Goal: Book appointment/travel/reservation

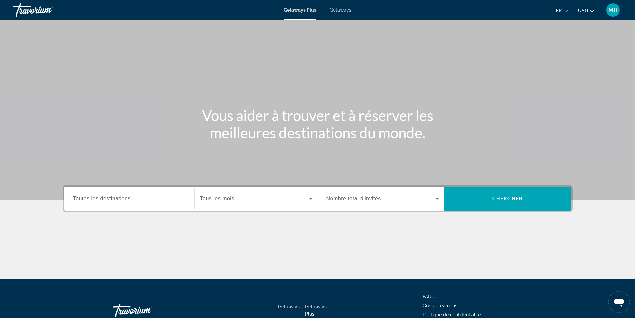
click at [593, 7] on button "USD USD ($) MXN (Mex$) CAD (Can$) GBP (£) EUR (€) AUD (A$) NZD (NZ$) CNY (CN¥)" at bounding box center [586, 11] width 16 height 10
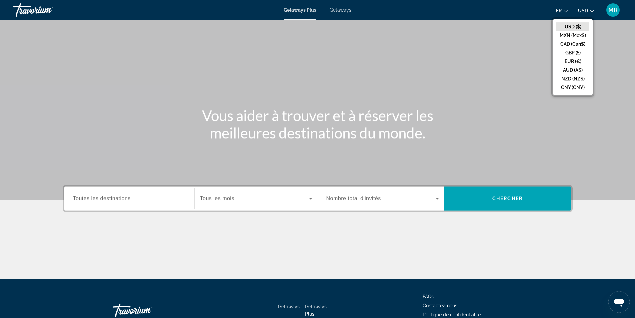
click at [566, 60] on button "EUR (€)" at bounding box center [572, 61] width 33 height 9
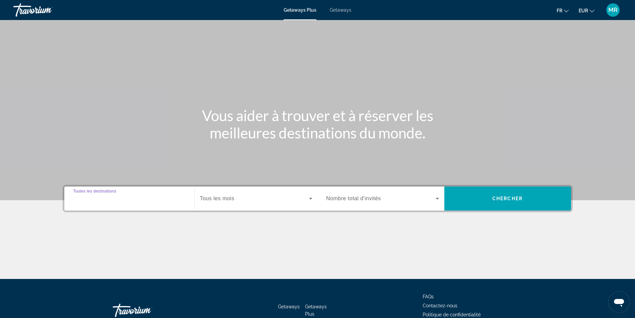
click at [156, 199] on input "Destination Toutes les destinations" at bounding box center [129, 199] width 113 height 8
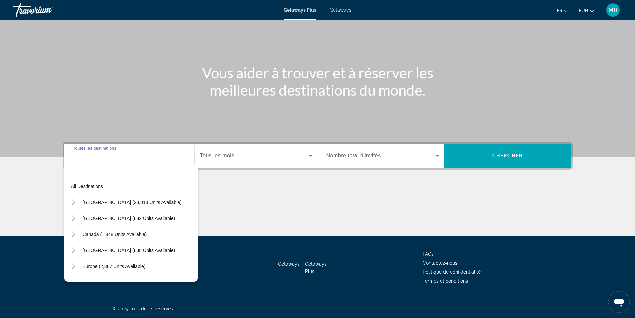
click at [247, 157] on span "Search widget" at bounding box center [254, 156] width 109 height 8
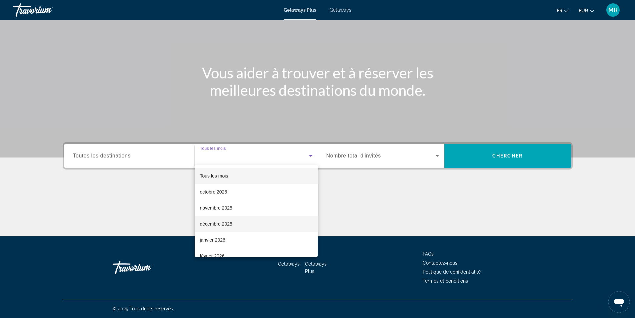
scroll to position [33, 0]
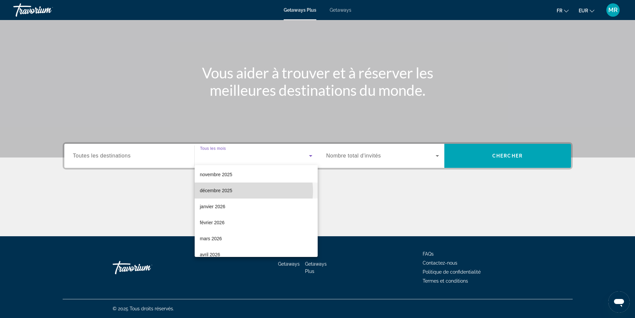
click at [239, 191] on mat-option "décembre 2025" at bounding box center [256, 190] width 123 height 16
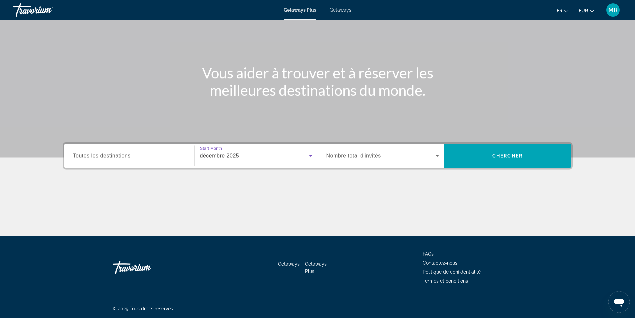
click at [365, 152] on span "Search widget" at bounding box center [380, 156] width 109 height 8
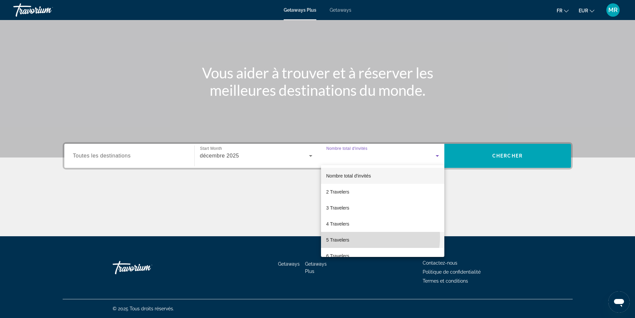
click at [359, 237] on mat-option "5 Travelers" at bounding box center [382, 240] width 123 height 16
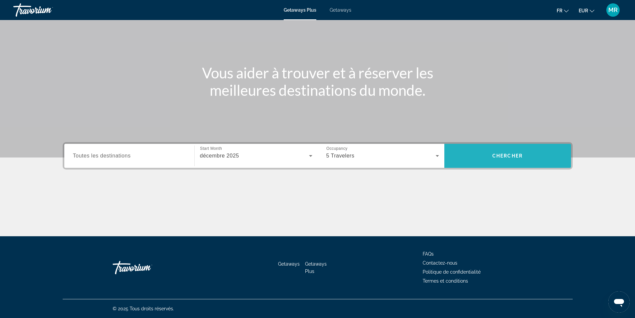
click at [510, 152] on span "Search widget" at bounding box center [507, 156] width 127 height 16
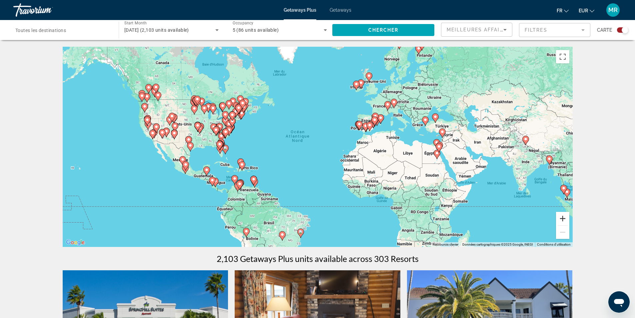
click at [567, 219] on button "Zoom avant" at bounding box center [562, 218] width 13 height 13
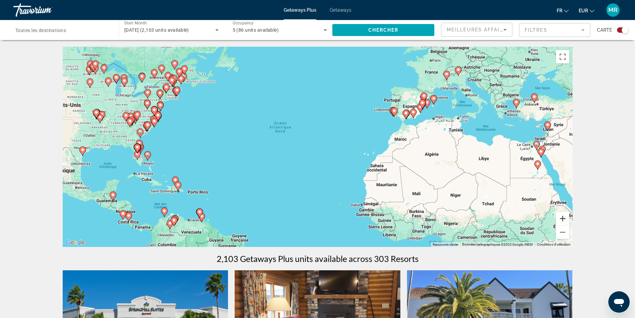
click at [567, 219] on button "Zoom avant" at bounding box center [562, 218] width 13 height 13
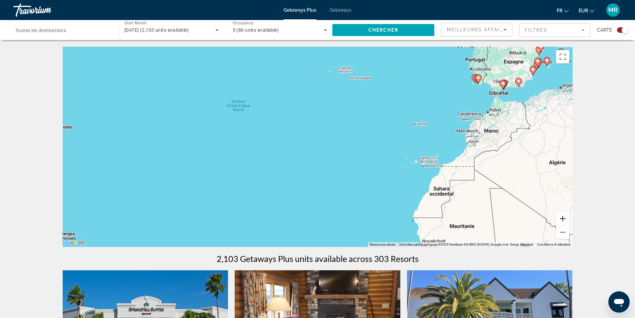
click at [567, 219] on button "Zoom avant" at bounding box center [562, 218] width 13 height 13
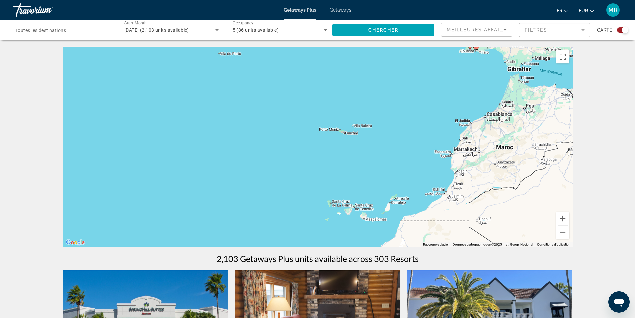
drag, startPoint x: 475, startPoint y: 141, endPoint x: 302, endPoint y: 174, distance: 176.3
click at [302, 174] on div "Pour activer le glissement avec le clavier, appuyez sur Alt+Entrée. Une fois ce…" at bounding box center [318, 147] width 510 height 200
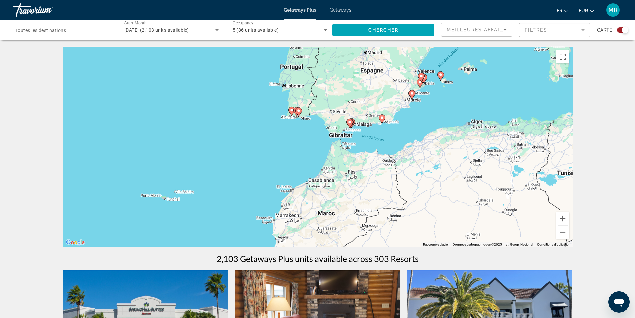
drag, startPoint x: 451, startPoint y: 132, endPoint x: 272, endPoint y: 200, distance: 191.5
click at [272, 200] on div "Pour activer le glissement avec le clavier, appuyez sur Alt+Entrée. Une fois ce…" at bounding box center [318, 147] width 510 height 200
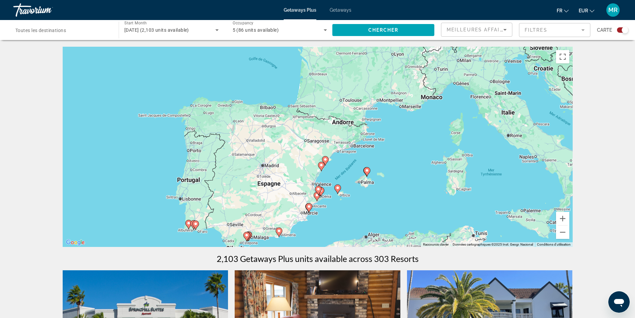
drag, startPoint x: 442, startPoint y: 108, endPoint x: 339, endPoint y: 220, distance: 152.0
click at [339, 220] on div "Pour activer le glissement avec le clavier, appuyez sur Alt+Entrée. Une fois ce…" at bounding box center [318, 147] width 510 height 200
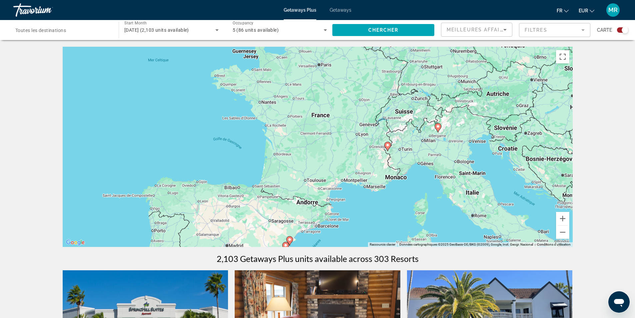
drag, startPoint x: 428, startPoint y: 124, endPoint x: 393, endPoint y: 204, distance: 87.3
click at [393, 204] on div "Pour activer le glissement avec le clavier, appuyez sur Alt+Entrée. Une fois ce…" at bounding box center [318, 147] width 510 height 200
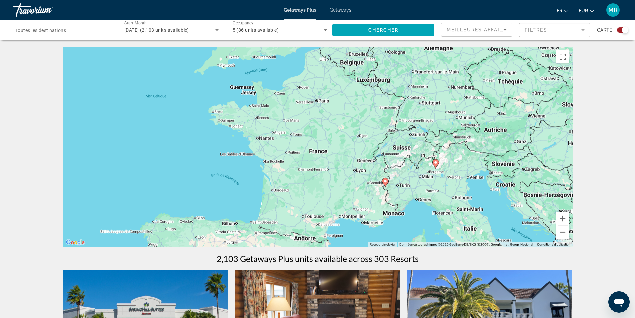
drag, startPoint x: 434, startPoint y: 164, endPoint x: 432, endPoint y: 205, distance: 41.1
click at [432, 205] on div "Pour activer le glissement avec le clavier, appuyez sur Alt+Entrée. Une fois ce…" at bounding box center [318, 147] width 510 height 200
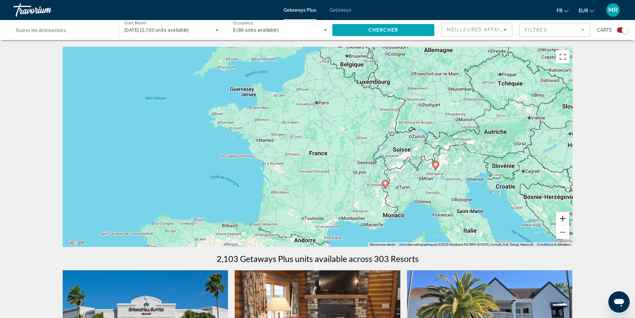
click at [568, 219] on button "Zoom avant" at bounding box center [562, 218] width 13 height 13
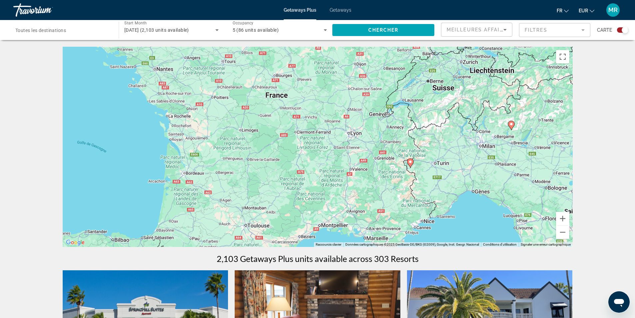
drag, startPoint x: 459, startPoint y: 178, endPoint x: 426, endPoint y: 126, distance: 61.3
click at [426, 126] on div "Pour activer le glissement avec le clavier, appuyez sur Alt+Entrée. Une fois ce…" at bounding box center [318, 147] width 510 height 200
click at [412, 164] on icon "Main content" at bounding box center [410, 163] width 6 height 9
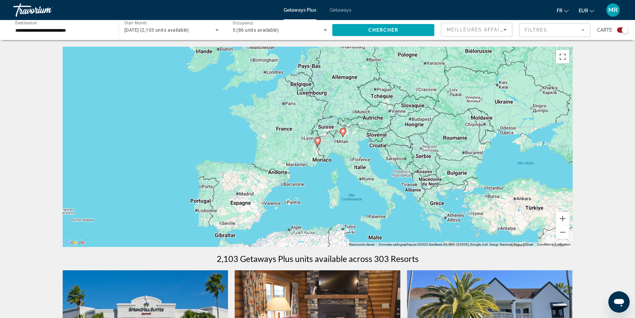
click at [318, 143] on icon "Main content" at bounding box center [317, 141] width 6 height 9
type input "**********"
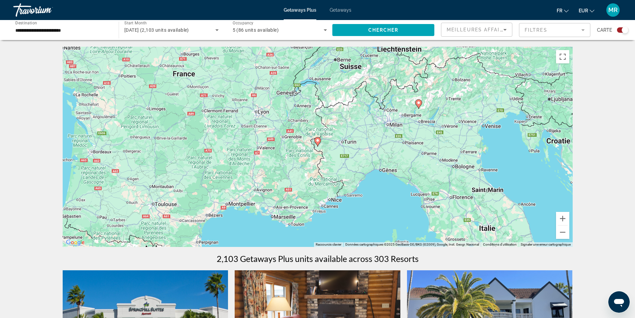
click at [320, 140] on icon "Main content" at bounding box center [317, 141] width 6 height 9
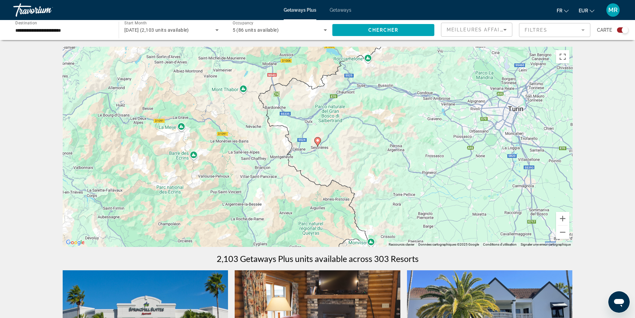
click at [318, 142] on g "Main content" at bounding box center [317, 141] width 7 height 9
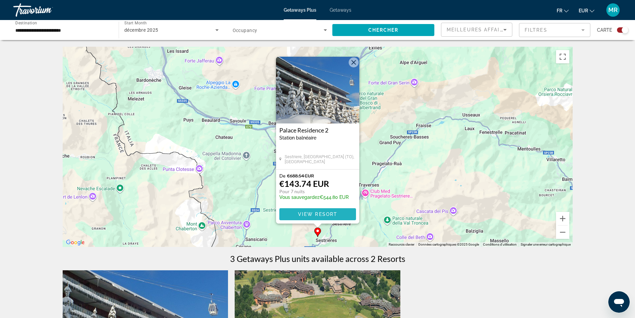
click at [322, 216] on span "View Resort" at bounding box center [317, 213] width 39 height 5
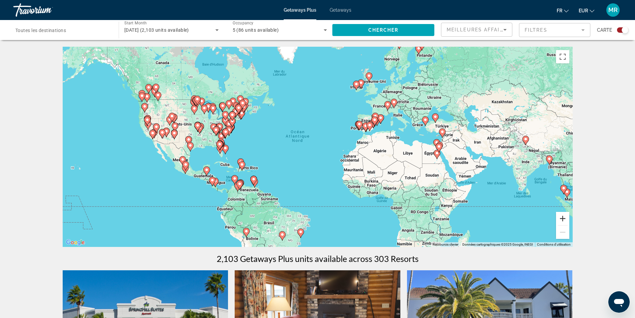
click at [566, 218] on button "Zoom avant" at bounding box center [562, 218] width 13 height 13
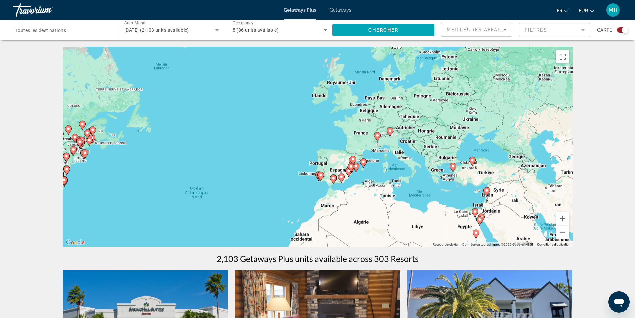
drag, startPoint x: 487, startPoint y: 78, endPoint x: 406, endPoint y: 146, distance: 105.7
click at [406, 146] on div "Pour activer le glissement avec le clavier, appuyez sur Alt+Entrée. Une fois ce…" at bounding box center [318, 147] width 510 height 200
click at [565, 215] on button "Zoom avant" at bounding box center [562, 218] width 13 height 13
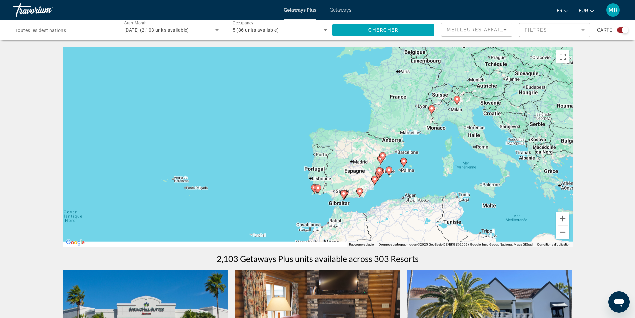
drag, startPoint x: 461, startPoint y: 187, endPoint x: 451, endPoint y: 133, distance: 55.4
click at [451, 133] on div "Pour activer le glissement avec le clavier, appuyez sur Alt+Entrée. Une fois ce…" at bounding box center [318, 147] width 510 height 200
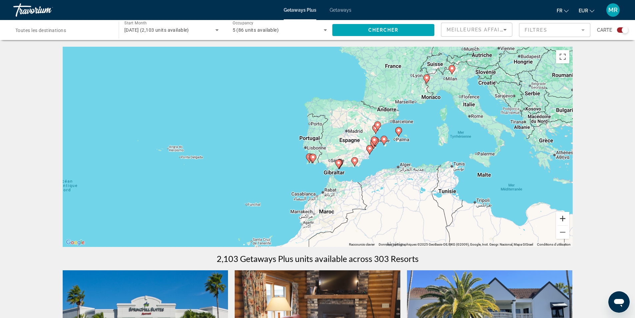
click at [559, 220] on button "Zoom avant" at bounding box center [562, 218] width 13 height 13
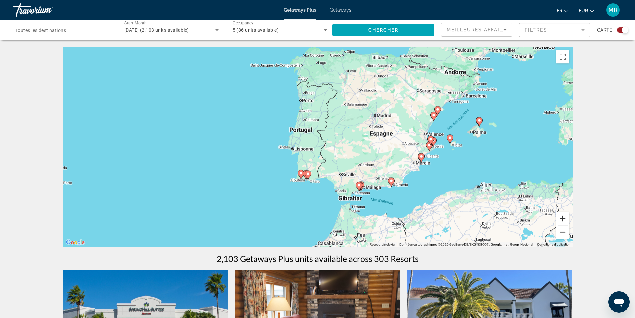
click at [559, 220] on button "Zoom avant" at bounding box center [562, 218] width 13 height 13
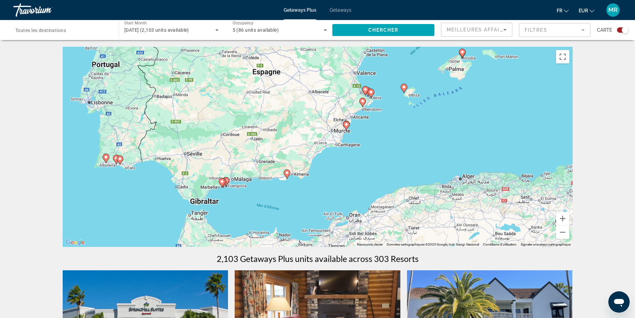
drag, startPoint x: 481, startPoint y: 155, endPoint x: 303, endPoint y: 107, distance: 184.9
click at [303, 107] on div "Pour activer le glissement avec le clavier, appuyez sur Alt+Entrée. Une fois ce…" at bounding box center [318, 147] width 510 height 200
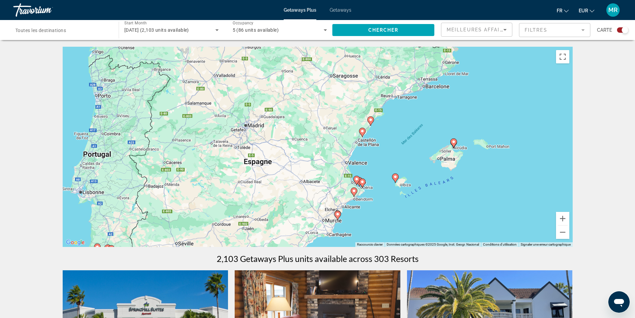
drag, startPoint x: 371, startPoint y: 76, endPoint x: 363, endPoint y: 168, distance: 93.0
click at [363, 168] on div "Pour activer le glissement avec le clavier, appuyez sur Alt+Entrée. Une fois ce…" at bounding box center [318, 147] width 510 height 200
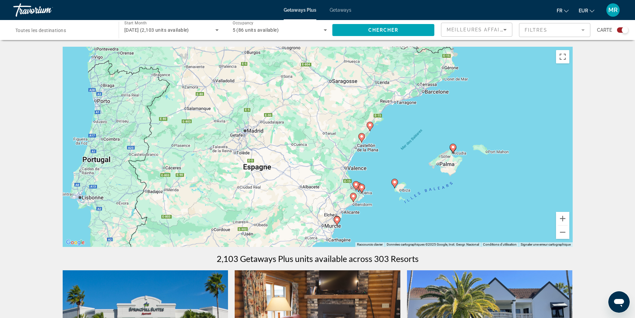
drag, startPoint x: 404, startPoint y: 133, endPoint x: 403, endPoint y: 145, distance: 11.7
click at [403, 145] on div "Pour activer le glissement avec le clavier, appuyez sur Alt+Entrée. Une fois ce…" at bounding box center [318, 147] width 510 height 200
click at [563, 219] on button "Zoom avant" at bounding box center [562, 218] width 13 height 13
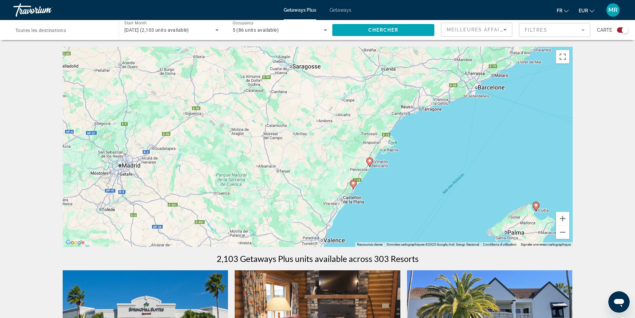
drag, startPoint x: 464, startPoint y: 134, endPoint x: 412, endPoint y: 186, distance: 73.8
click at [412, 186] on div "Pour activer le glissement avec le clavier, appuyez sur Alt+Entrée. Une fois ce…" at bounding box center [318, 147] width 510 height 200
click at [369, 162] on image "Main content" at bounding box center [370, 161] width 4 height 4
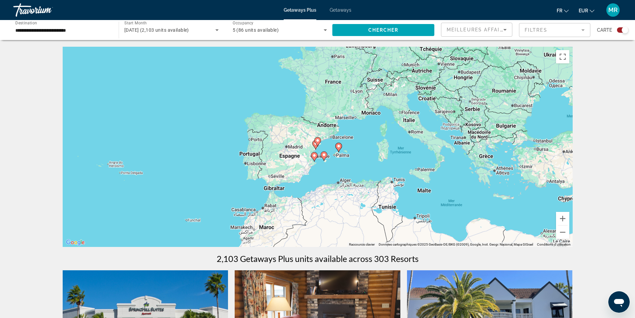
click at [318, 142] on icon "Main content" at bounding box center [317, 141] width 6 height 9
type input "**********"
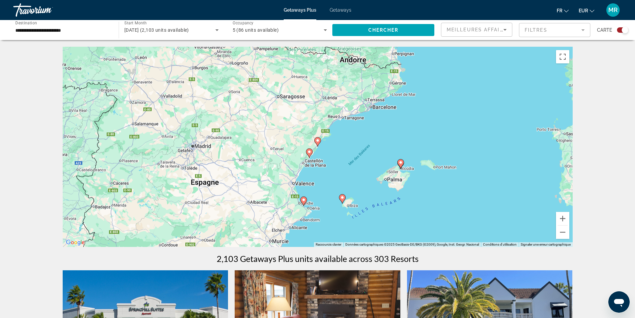
click at [317, 142] on image "Main content" at bounding box center [318, 140] width 4 height 4
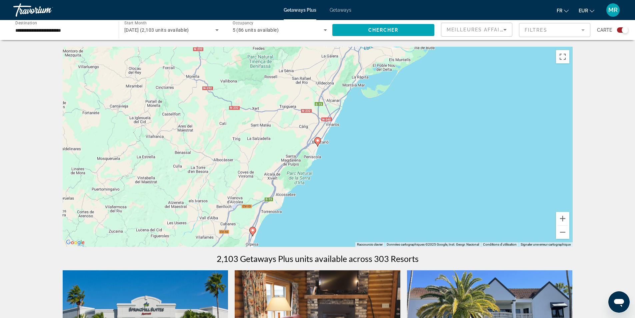
click at [317, 142] on image "Main content" at bounding box center [318, 140] width 4 height 4
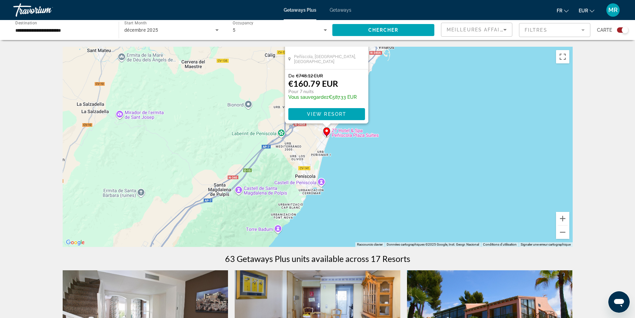
drag, startPoint x: 225, startPoint y: 226, endPoint x: 234, endPoint y: 125, distance: 100.8
click at [234, 125] on div "Pour activer le glissement avec le clavier, appuyez sur Alt+Entrée. Une fois ce…" at bounding box center [318, 147] width 510 height 200
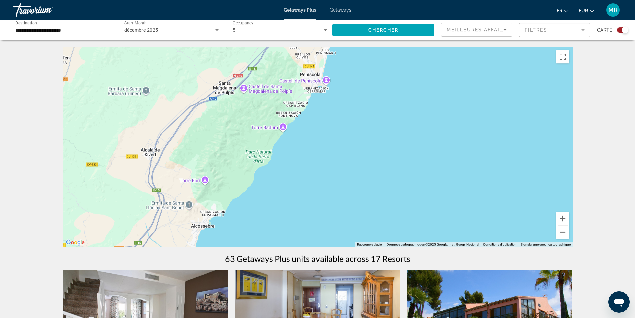
drag, startPoint x: 236, startPoint y: 204, endPoint x: 242, endPoint y: 106, distance: 98.2
click at [242, 106] on div "Pour activer le glissement avec le clavier, appuyez sur Alt+Entrée. Une fois ce…" at bounding box center [318, 147] width 510 height 200
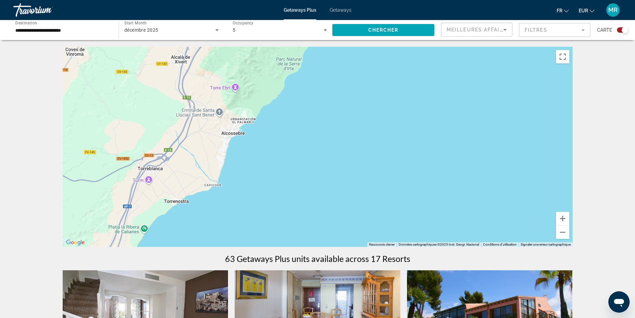
drag, startPoint x: 215, startPoint y: 170, endPoint x: 245, endPoint y: 82, distance: 93.5
click at [245, 82] on div "Pour activer le glissement avec le clavier, appuyez sur Alt+Entrée. Une fois ce…" at bounding box center [318, 147] width 510 height 200
click at [563, 232] on button "Zoom arrière" at bounding box center [562, 231] width 13 height 13
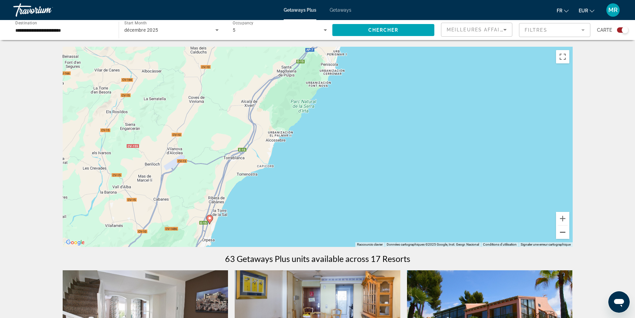
click at [563, 232] on button "Zoom arrière" at bounding box center [562, 231] width 13 height 13
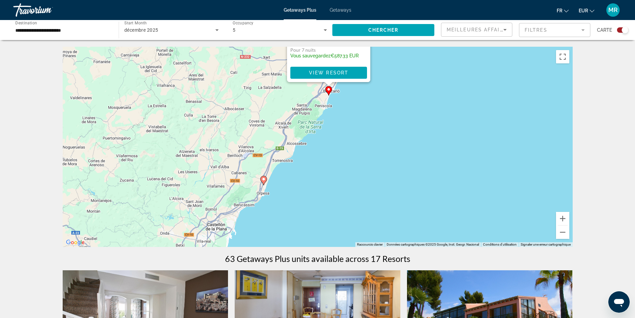
click at [263, 179] on image "Main content" at bounding box center [264, 179] width 4 height 4
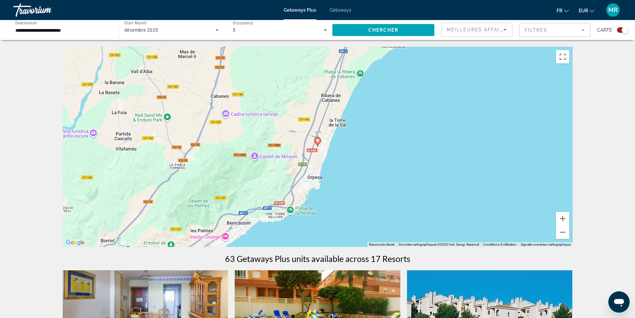
click at [317, 142] on image "Main content" at bounding box center [318, 140] width 4 height 4
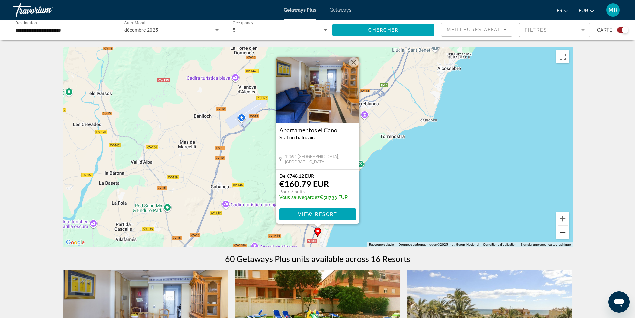
click at [561, 235] on button "Zoom arrière" at bounding box center [562, 231] width 13 height 13
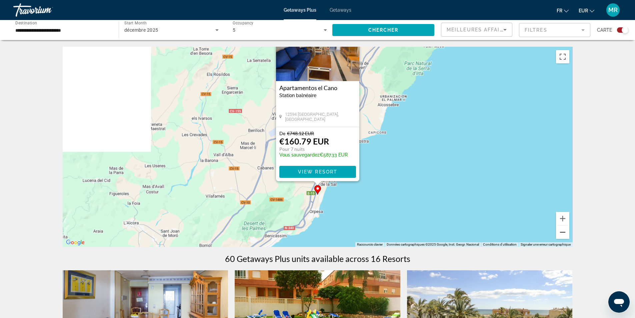
click at [561, 235] on button "Zoom arrière" at bounding box center [562, 231] width 13 height 13
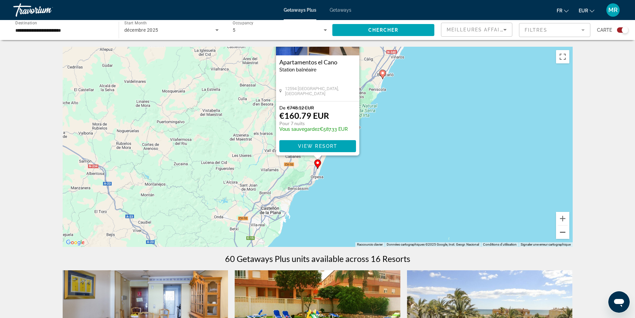
click at [561, 235] on button "Zoom arrière" at bounding box center [562, 231] width 13 height 13
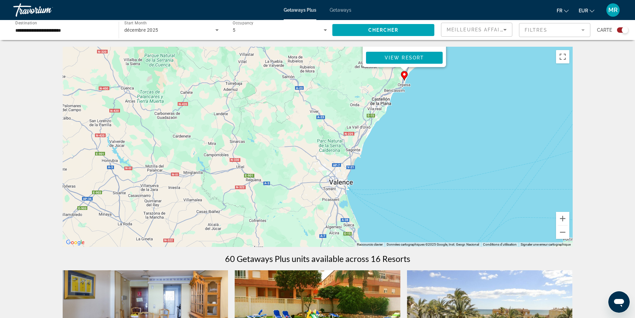
drag, startPoint x: 332, startPoint y: 213, endPoint x: 419, endPoint y: 135, distance: 116.9
click at [419, 135] on div "Pour activer le glissement avec le clavier, appuyez sur Alt+Entrée. Une fois ce…" at bounding box center [318, 147] width 510 height 200
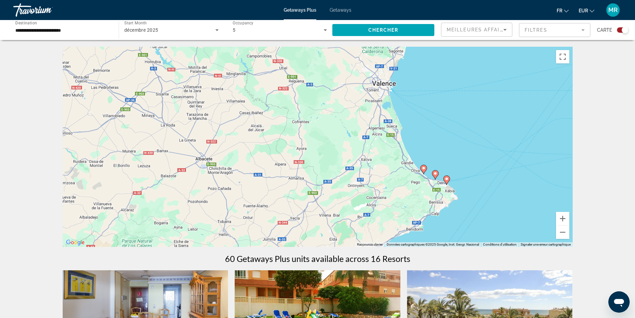
drag, startPoint x: 341, startPoint y: 216, endPoint x: 385, endPoint y: 116, distance: 108.7
click at [385, 116] on div "Pour activer le glissement avec le clavier, appuyez sur Alt+Entrée. Une fois ce…" at bounding box center [318, 147] width 510 height 200
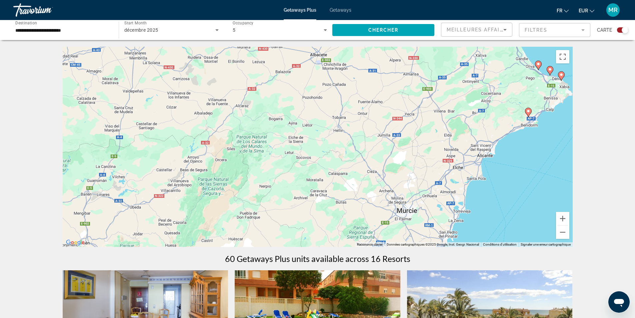
drag, startPoint x: 373, startPoint y: 214, endPoint x: 487, endPoint y: 109, distance: 155.5
click at [487, 109] on div "Pour activer le glissement avec le clavier, appuyez sur Alt+Entrée. Une fois ce…" at bounding box center [318, 147] width 510 height 200
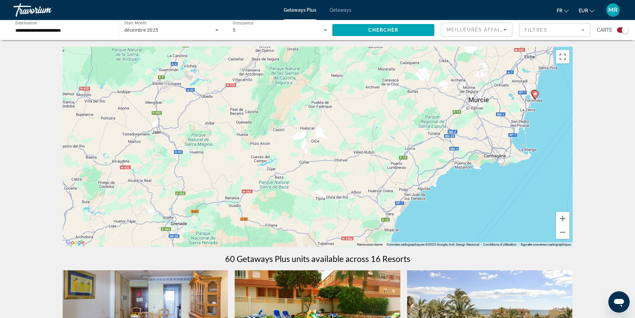
drag, startPoint x: 342, startPoint y: 219, endPoint x: 414, endPoint y: 98, distance: 140.4
click at [414, 98] on div "Pour activer le glissement avec le clavier, appuyez sur Alt+Entrée. Une fois ce…" at bounding box center [318, 147] width 510 height 200
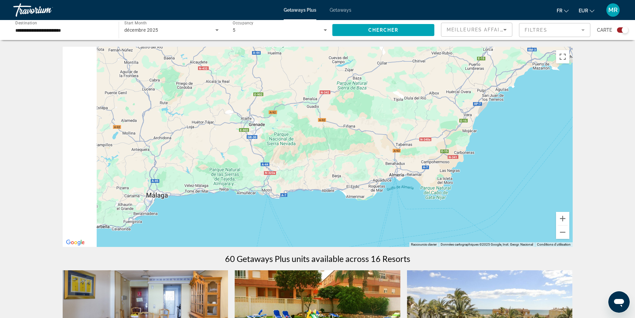
drag, startPoint x: 343, startPoint y: 191, endPoint x: 425, endPoint y: 89, distance: 130.4
click at [425, 89] on div "Pour activer le glissement avec le clavier, appuyez sur Alt+Entrée. Une fois ce…" at bounding box center [318, 147] width 510 height 200
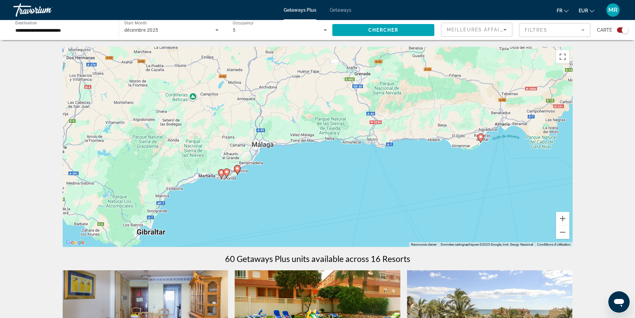
drag, startPoint x: 344, startPoint y: 168, endPoint x: 422, endPoint y: 124, distance: 90.2
click at [422, 124] on div "Pour activer le glissement avec le clavier, appuyez sur Alt+Entrée. Une fois ce…" at bounding box center [318, 147] width 510 height 200
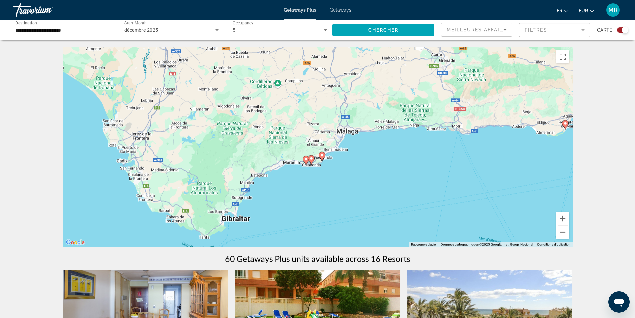
drag, startPoint x: 290, startPoint y: 127, endPoint x: 375, endPoint y: 114, distance: 86.3
click at [375, 114] on div "Pour activer le glissement avec le clavier, appuyez sur Alt+Entrée. Une fois ce…" at bounding box center [318, 147] width 510 height 200
click at [321, 155] on image "Main content" at bounding box center [322, 155] width 4 height 4
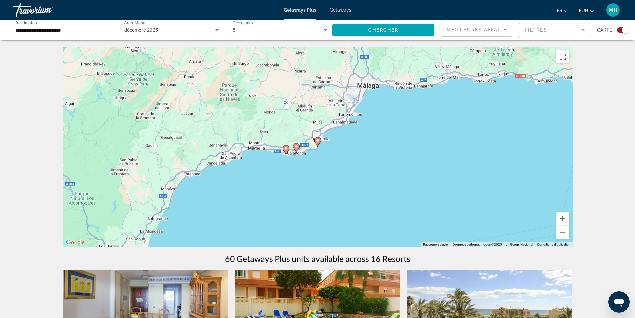
click at [318, 142] on image "Main content" at bounding box center [318, 140] width 4 height 4
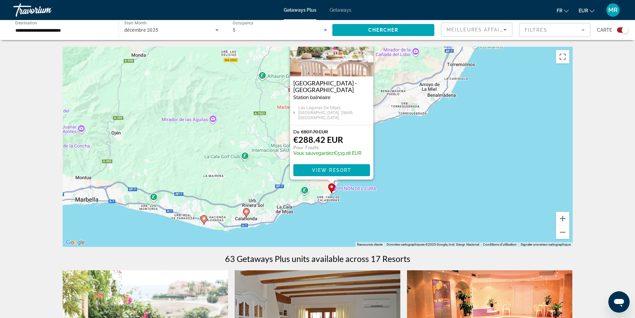
drag, startPoint x: 228, startPoint y: 216, endPoint x: 242, endPoint y: 172, distance: 46.6
click at [242, 172] on div "Pour activer le glissement avec le clavier, appuyez sur Alt+Entrée. Une fois ce…" at bounding box center [318, 147] width 510 height 200
click at [246, 211] on image "Main content" at bounding box center [247, 211] width 4 height 4
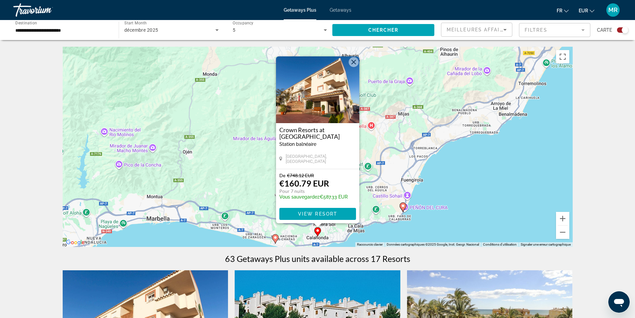
click at [273, 237] on icon "Main content" at bounding box center [275, 238] width 6 height 9
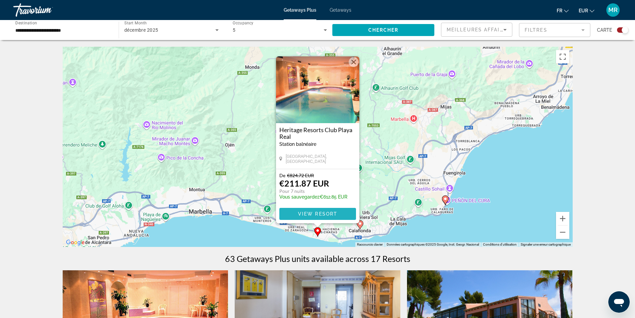
click at [317, 211] on span "Main content" at bounding box center [317, 214] width 77 height 16
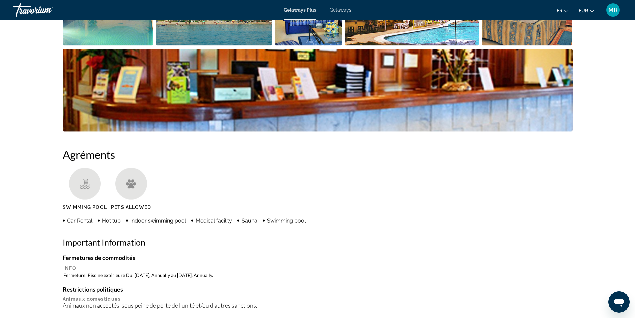
scroll to position [267, 0]
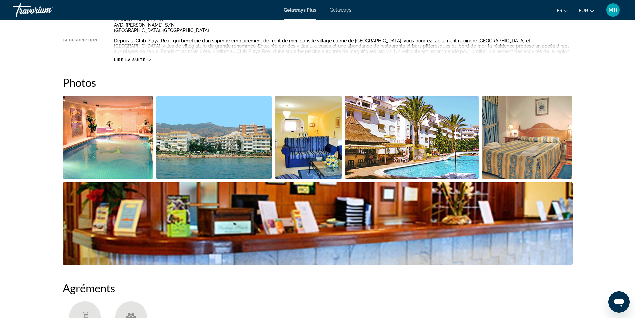
click at [229, 146] on img "Open full-screen image slider" at bounding box center [214, 137] width 116 height 83
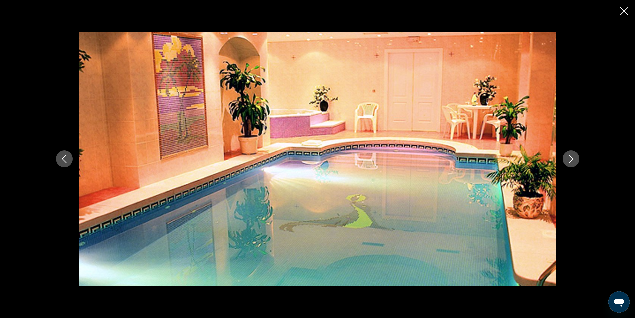
click at [567, 157] on icon "Next image" at bounding box center [571, 159] width 8 height 8
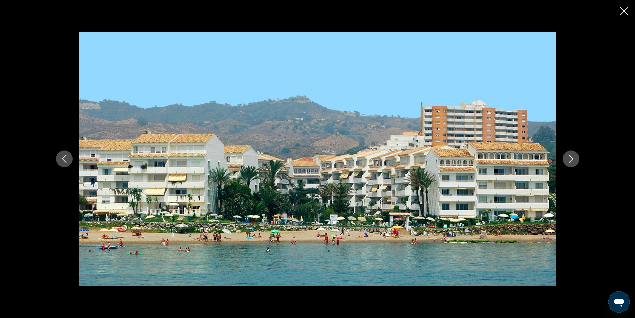
click at [569, 158] on icon "Next image" at bounding box center [571, 159] width 8 height 8
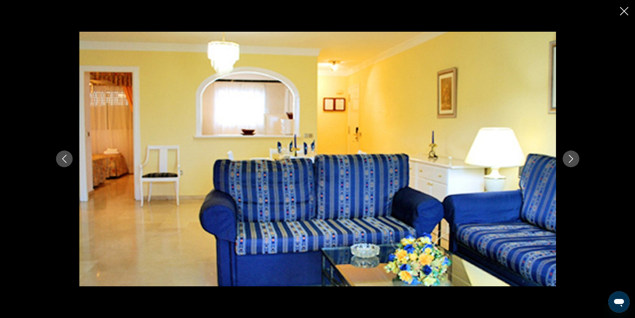
click at [569, 158] on icon "Next image" at bounding box center [571, 159] width 8 height 8
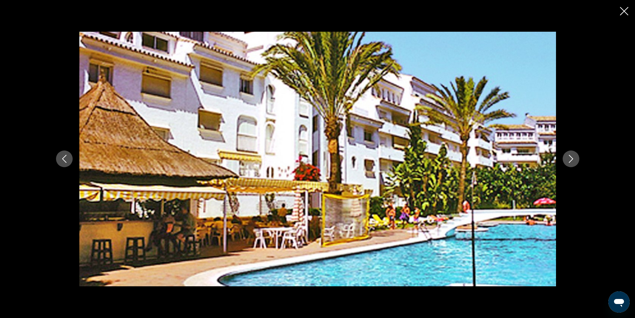
click at [569, 158] on icon "Next image" at bounding box center [571, 159] width 8 height 8
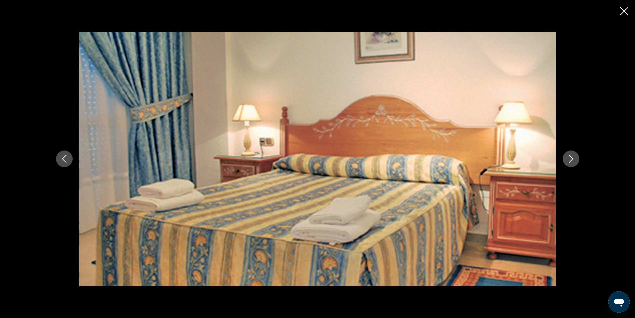
click at [569, 158] on icon "Next image" at bounding box center [571, 159] width 8 height 8
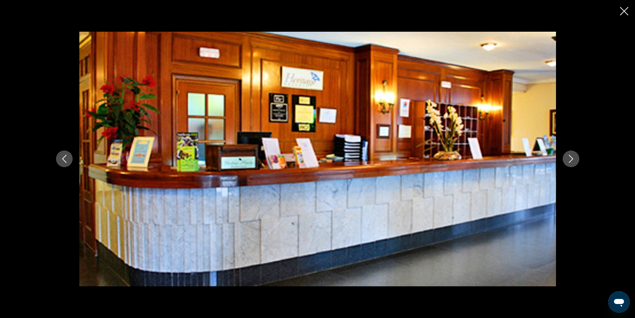
click at [619, 10] on div "prev next" at bounding box center [317, 159] width 635 height 318
click at [624, 12] on icon "Close slideshow" at bounding box center [624, 11] width 8 height 8
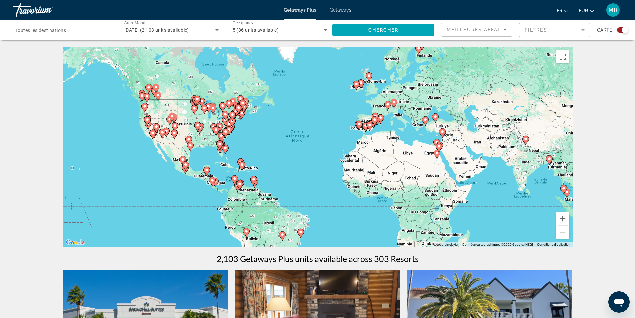
click at [562, 30] on mat-form-field "Filtres" at bounding box center [554, 30] width 71 height 14
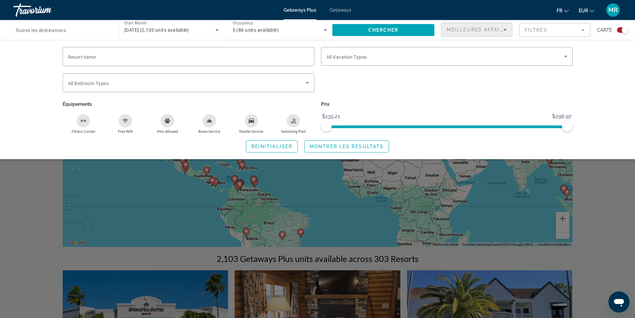
click at [500, 33] on div "Meilleures affaires" at bounding box center [475, 30] width 57 height 8
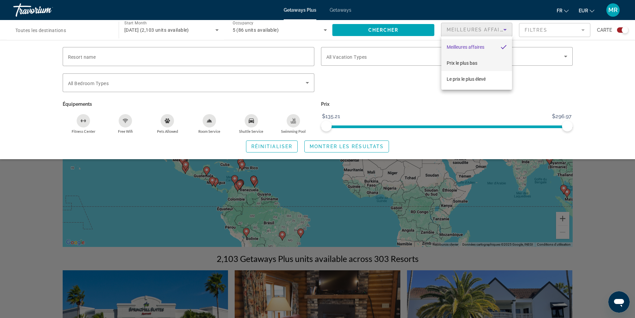
click at [479, 61] on mat-option "Prix ​​le plus bas" at bounding box center [476, 63] width 71 height 16
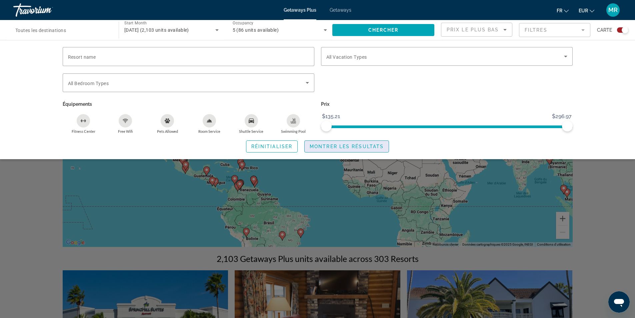
click at [331, 144] on span "Montrer les résultats" at bounding box center [347, 146] width 74 height 5
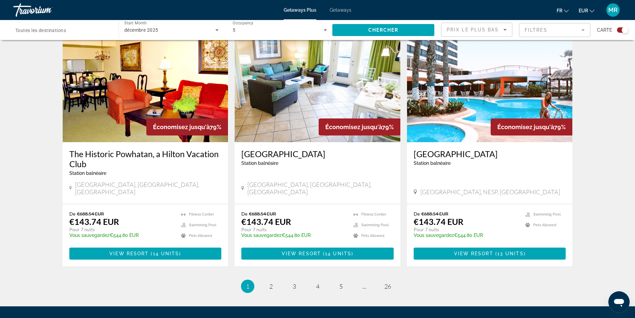
scroll to position [998, 0]
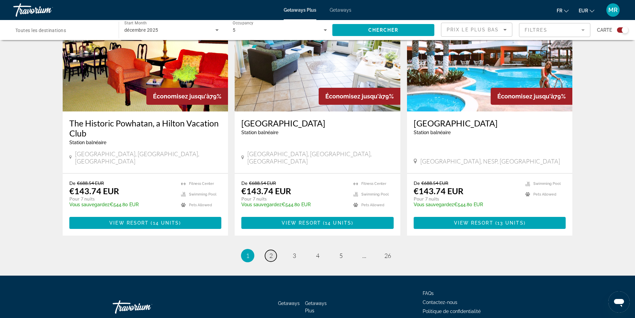
click at [270, 252] on span "2" at bounding box center [270, 255] width 3 height 7
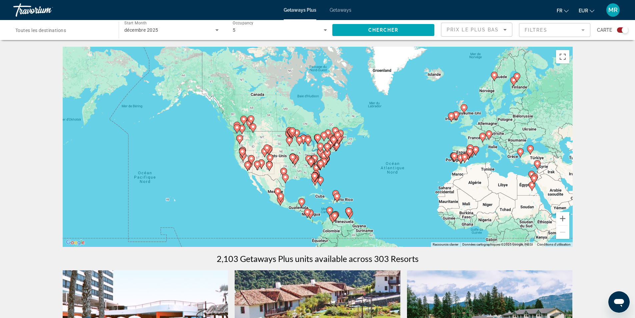
drag, startPoint x: 268, startPoint y: 128, endPoint x: 373, endPoint y: 160, distance: 109.7
click at [373, 160] on div "Pour activer le glissement avec le clavier, appuyez sur Alt+Entrée. Une fois ce…" at bounding box center [318, 147] width 510 height 200
click at [562, 220] on button "Zoom avant" at bounding box center [562, 218] width 13 height 13
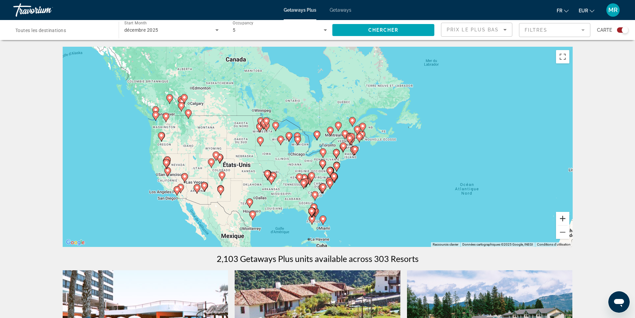
click at [562, 219] on button "Zoom avant" at bounding box center [562, 218] width 13 height 13
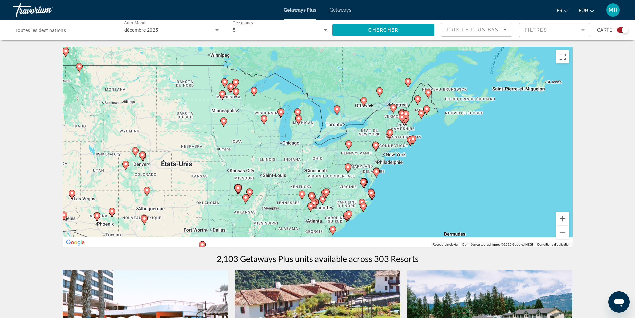
drag, startPoint x: 375, startPoint y: 190, endPoint x: 395, endPoint y: 172, distance: 26.4
click at [395, 172] on div "Pour activer le glissement avec le clavier, appuyez sur Alt+Entrée. Une fois ce…" at bounding box center [318, 147] width 510 height 200
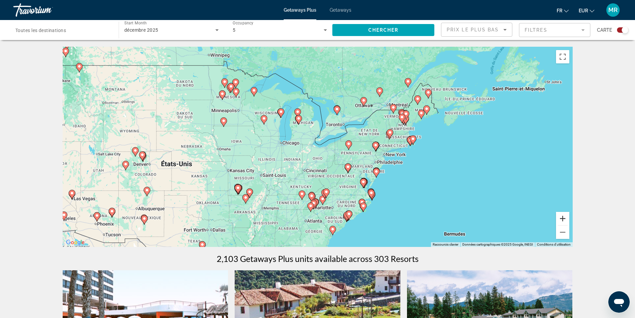
click at [564, 216] on button "Zoom avant" at bounding box center [562, 218] width 13 height 13
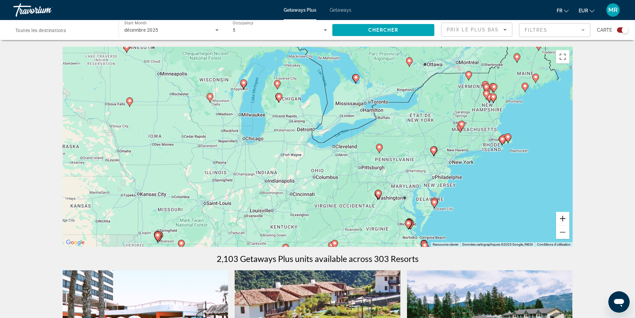
click at [564, 216] on button "Zoom avant" at bounding box center [562, 218] width 13 height 13
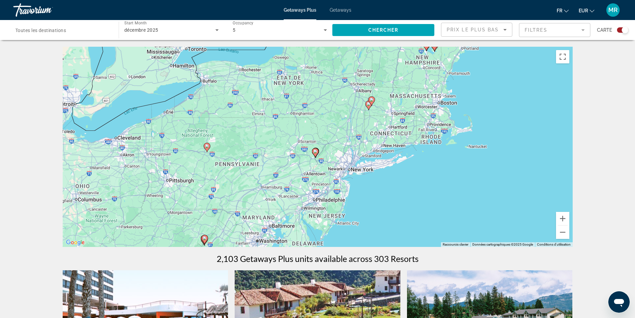
drag, startPoint x: 514, startPoint y: 174, endPoint x: 278, endPoint y: 165, distance: 236.6
click at [278, 165] on div "Pour activer le glissement avec le clavier, appuyez sur Alt+Entrée. Une fois ce…" at bounding box center [318, 147] width 510 height 200
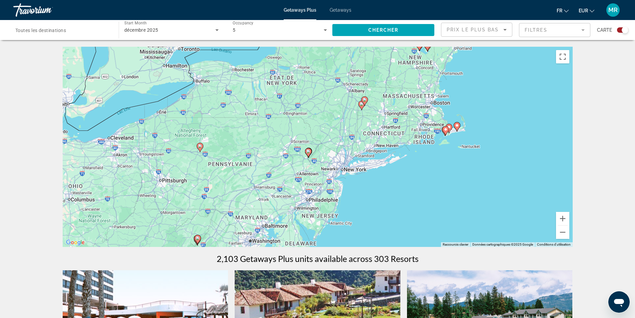
click at [307, 153] on image "Main content" at bounding box center [308, 151] width 4 height 4
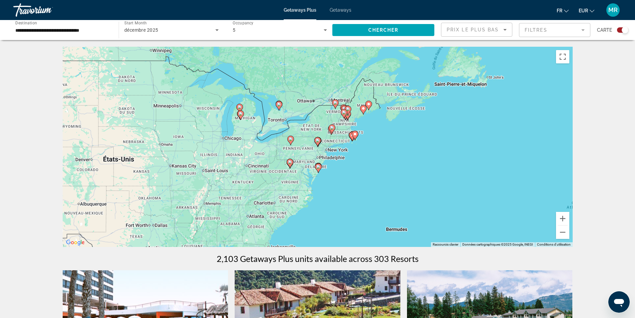
click at [319, 143] on icon "Main content" at bounding box center [317, 141] width 6 height 9
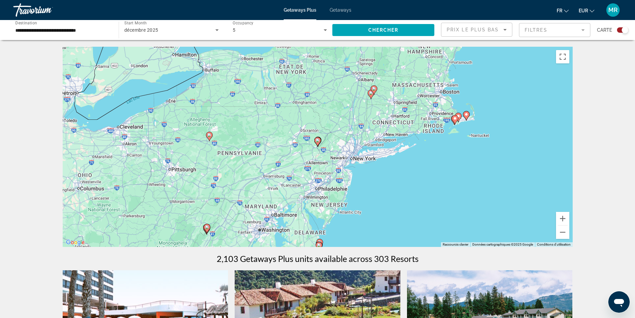
click at [317, 143] on icon "Main content" at bounding box center [317, 141] width 6 height 9
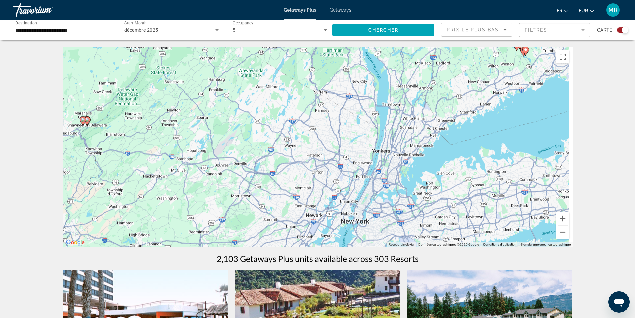
drag, startPoint x: 461, startPoint y: 160, endPoint x: 250, endPoint y: 139, distance: 212.1
click at [250, 139] on div "Pour activer le glissement avec le clavier, appuyez sur Alt+Entrée. Une fois ce…" at bounding box center [318, 147] width 510 height 200
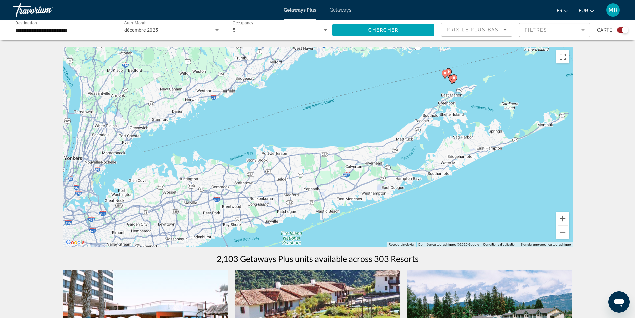
drag, startPoint x: 458, startPoint y: 156, endPoint x: 139, endPoint y: 164, distance: 318.5
click at [139, 164] on div "Pour activer le glissement avec le clavier, appuyez sur Alt+Entrée. Une fois ce…" at bounding box center [318, 147] width 510 height 200
click at [559, 229] on button "Zoom arrière" at bounding box center [562, 231] width 13 height 13
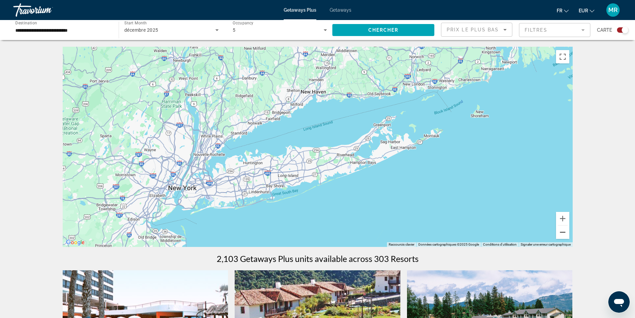
click at [559, 229] on button "Zoom arrière" at bounding box center [562, 231] width 13 height 13
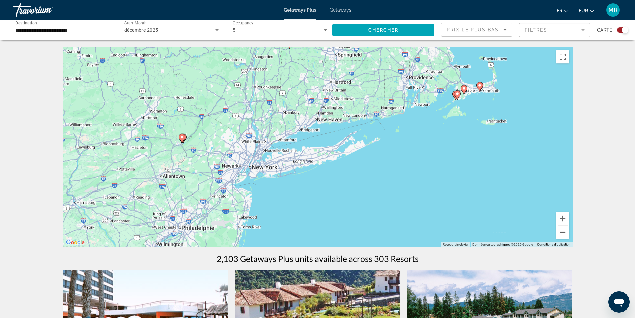
click at [559, 229] on button "Zoom arrière" at bounding box center [562, 231] width 13 height 13
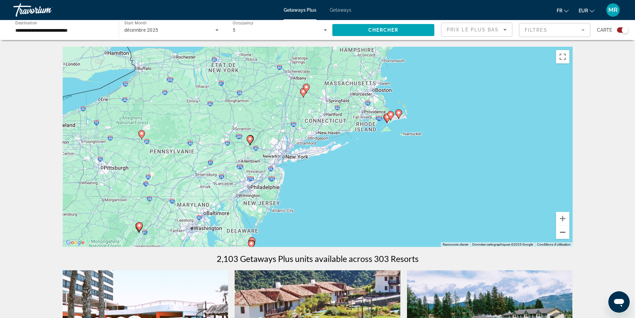
click at [559, 229] on button "Zoom arrière" at bounding box center [562, 231] width 13 height 13
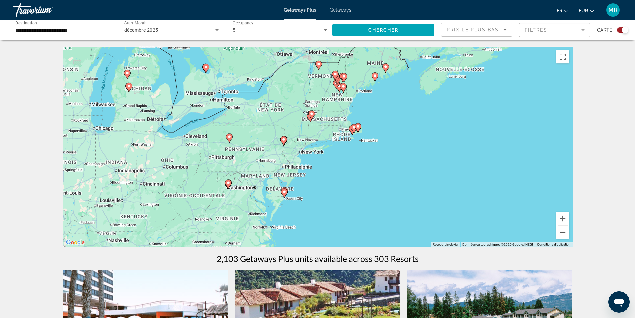
click at [559, 229] on button "Zoom arrière" at bounding box center [562, 231] width 13 height 13
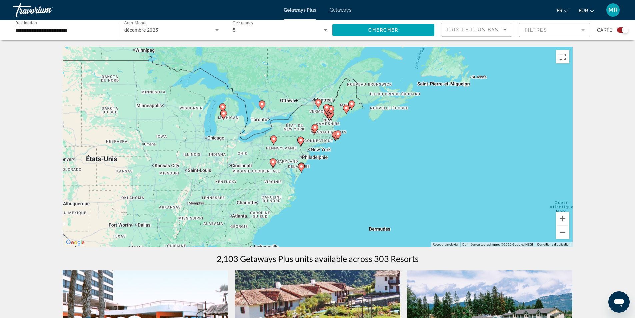
click at [559, 229] on button "Zoom arrière" at bounding box center [562, 231] width 13 height 13
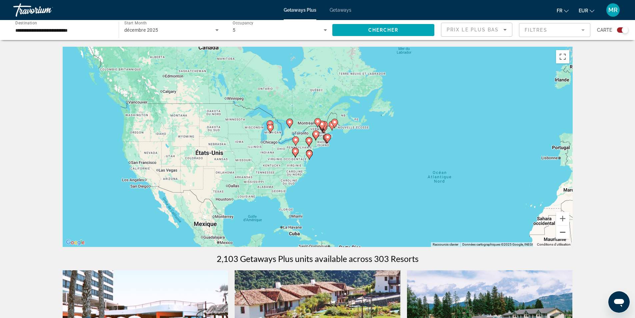
click at [559, 229] on button "Zoom arrière" at bounding box center [562, 231] width 13 height 13
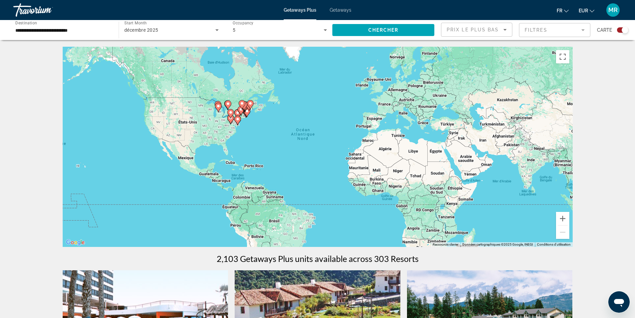
drag, startPoint x: 412, startPoint y: 201, endPoint x: 334, endPoint y: 178, distance: 81.2
click at [334, 178] on div "Pour activer le glissement avec le clavier, appuyez sur Alt+Entrée. Une fois ce…" at bounding box center [318, 147] width 510 height 200
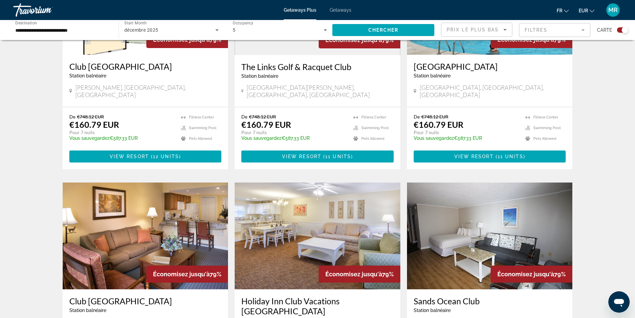
scroll to position [978, 0]
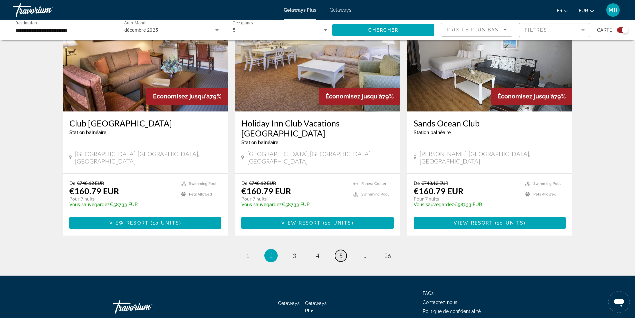
click at [341, 252] on span "5" at bounding box center [340, 255] width 3 height 7
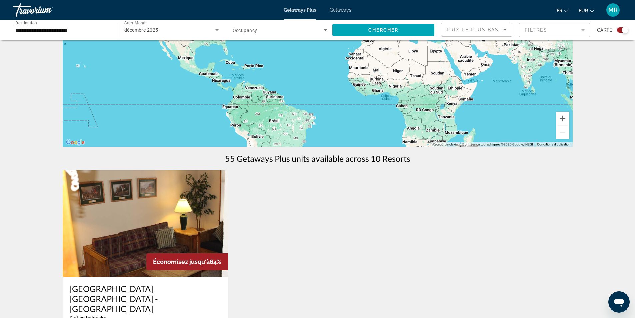
scroll to position [33, 0]
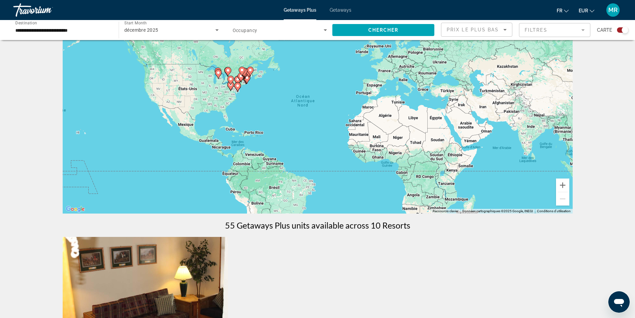
click at [376, 129] on div "Pour activer le glissement avec le clavier, appuyez sur Alt+Entrée. Une fois ce…" at bounding box center [318, 113] width 510 height 200
drag, startPoint x: 375, startPoint y: 113, endPoint x: 295, endPoint y: 138, distance: 83.7
click at [295, 138] on div "Pour activer le glissement avec le clavier, appuyez sur Alt+Entrée. Une fois ce…" at bounding box center [318, 113] width 510 height 200
click at [573, 180] on div "← Déplacement vers la gauche → Déplacement vers la droite ↑ Déplacement vers le…" at bounding box center [317, 258] width 537 height 491
click at [564, 182] on button "Zoom avant" at bounding box center [562, 184] width 13 height 13
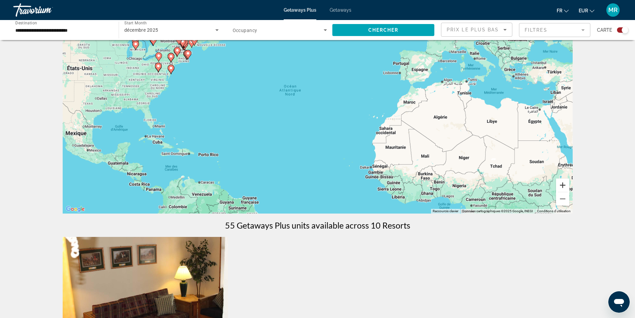
click at [564, 182] on button "Zoom avant" at bounding box center [562, 184] width 13 height 13
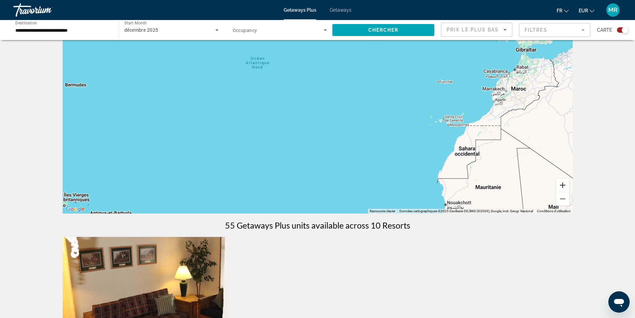
click at [564, 182] on button "Zoom avant" at bounding box center [562, 184] width 13 height 13
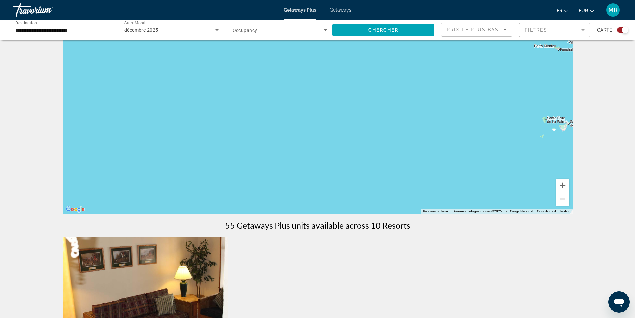
click at [87, 25] on div "**********" at bounding box center [62, 30] width 95 height 19
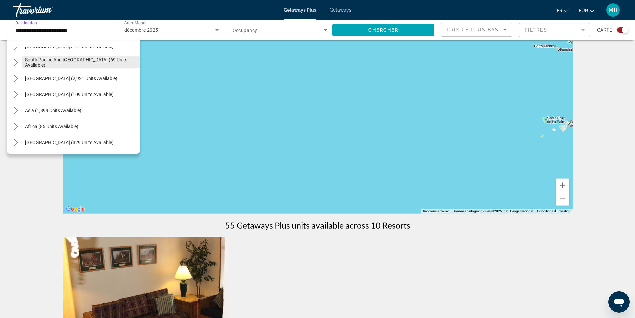
scroll to position [666, 0]
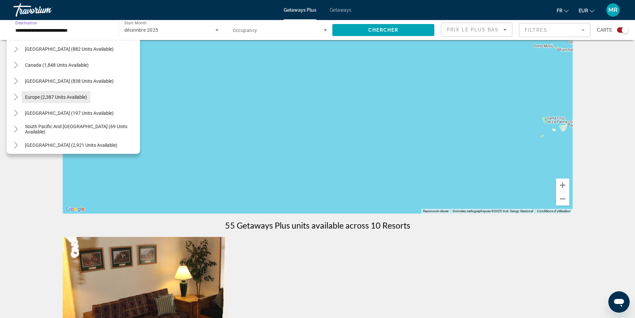
click at [42, 97] on span "Europe (2,387 units available)" at bounding box center [56, 96] width 62 height 5
type input "**********"
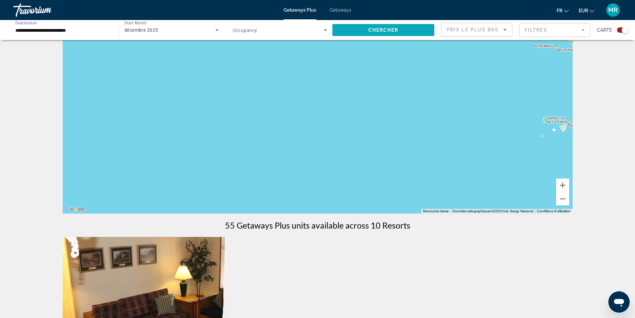
click at [389, 27] on span "Search widget" at bounding box center [383, 30] width 102 height 16
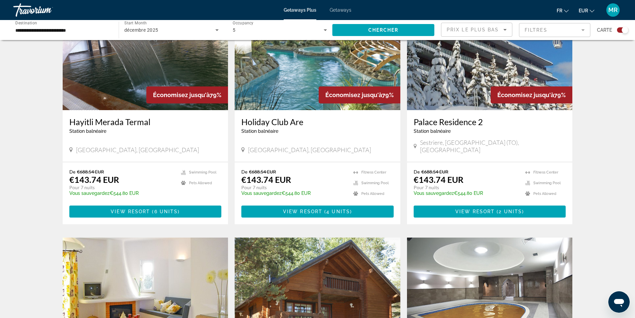
scroll to position [200, 0]
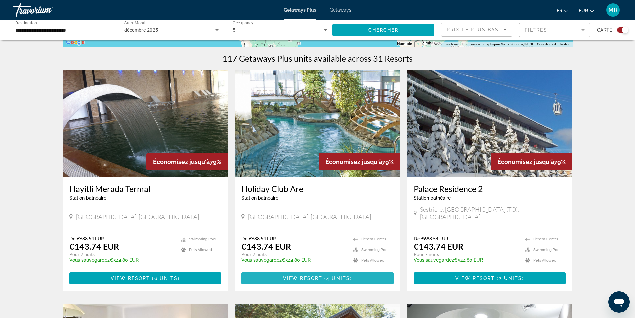
click at [299, 273] on span "Main content" at bounding box center [317, 278] width 152 height 16
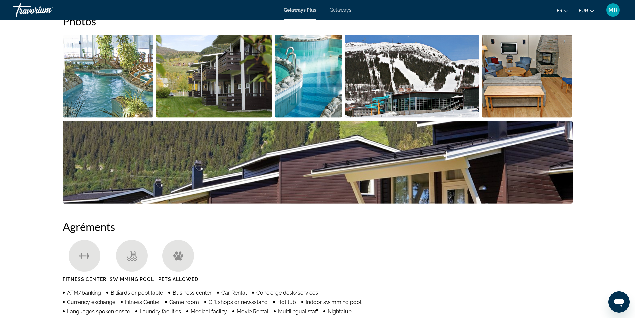
scroll to position [433, 0]
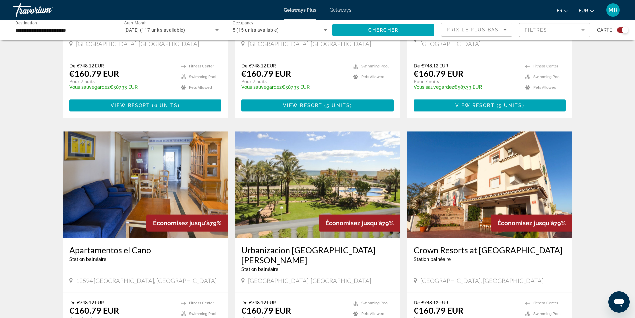
scroll to position [867, 0]
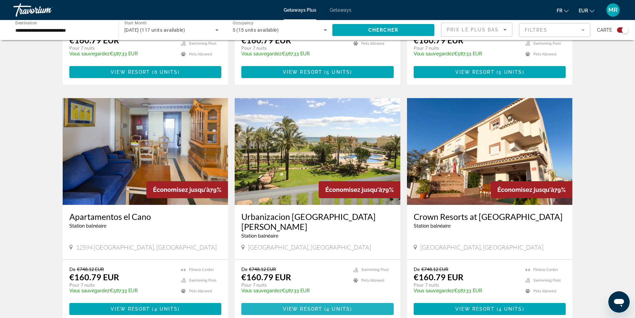
click at [294, 306] on span "View Resort" at bounding box center [302, 308] width 39 height 5
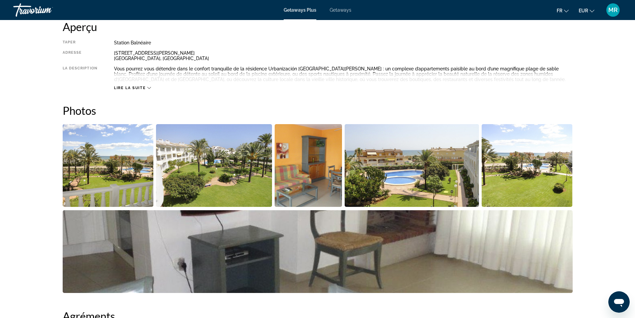
scroll to position [367, 0]
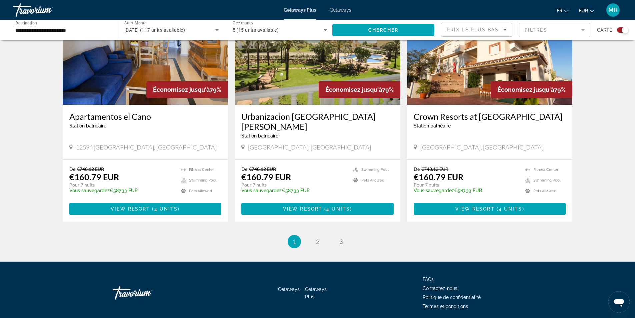
scroll to position [968, 0]
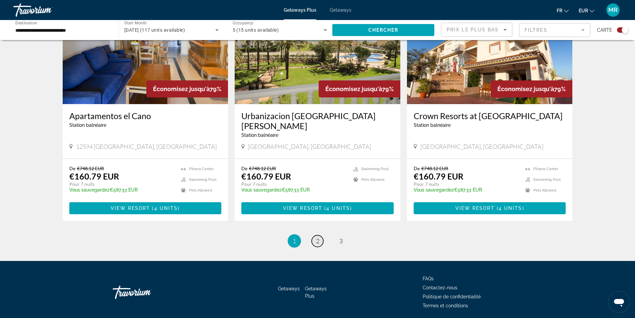
click at [317, 237] on span "2" at bounding box center [317, 240] width 3 height 7
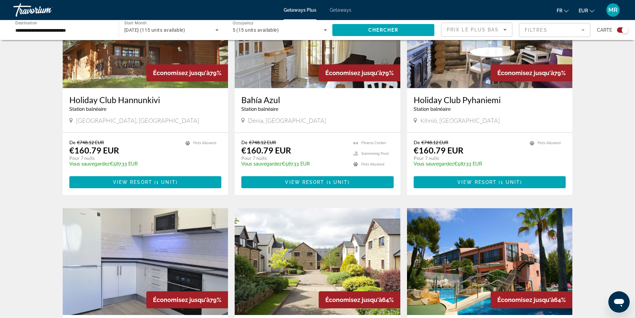
scroll to position [900, 0]
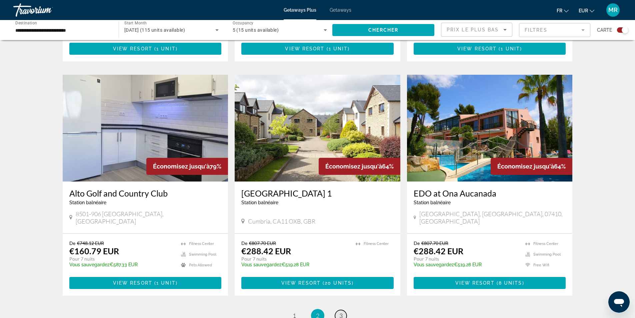
click at [339, 310] on link "page 3" at bounding box center [341, 316] width 12 height 12
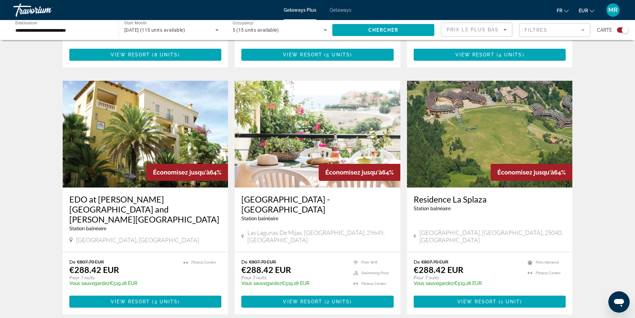
scroll to position [267, 0]
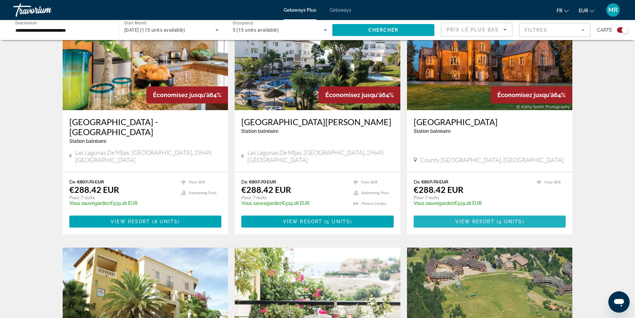
click at [490, 213] on span "Main content" at bounding box center [490, 221] width 152 height 16
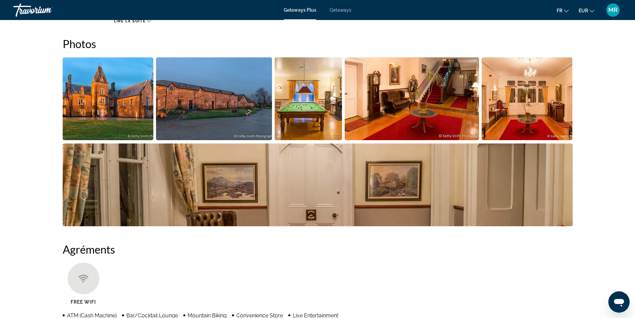
scroll to position [200, 0]
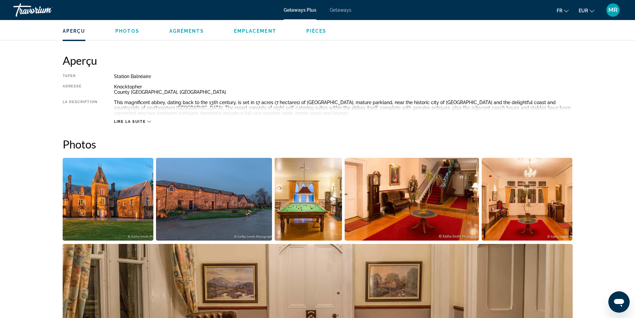
click at [138, 199] on img "Open full-screen image slider" at bounding box center [108, 199] width 91 height 83
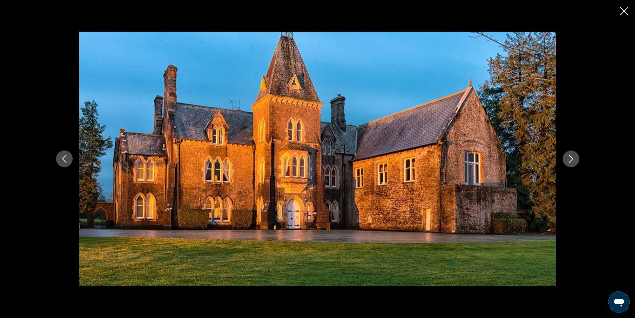
click at [568, 156] on icon "Next image" at bounding box center [571, 159] width 8 height 8
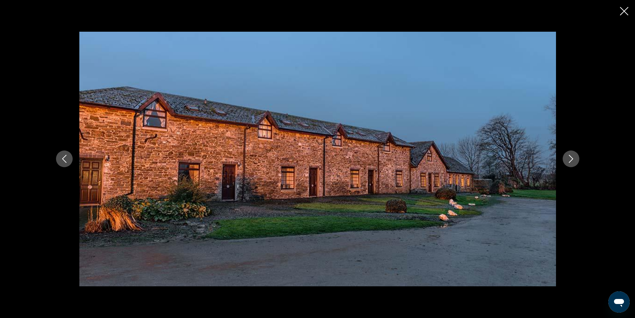
click at [568, 156] on icon "Next image" at bounding box center [571, 159] width 8 height 8
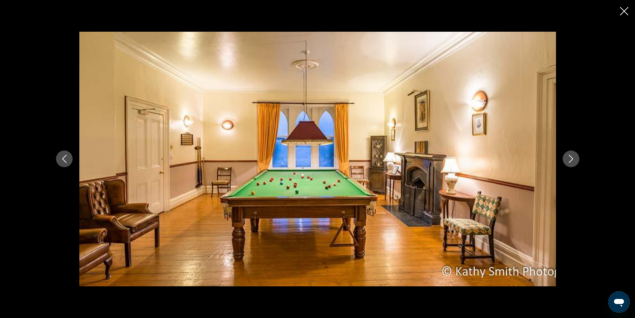
click at [568, 156] on icon "Next image" at bounding box center [571, 159] width 8 height 8
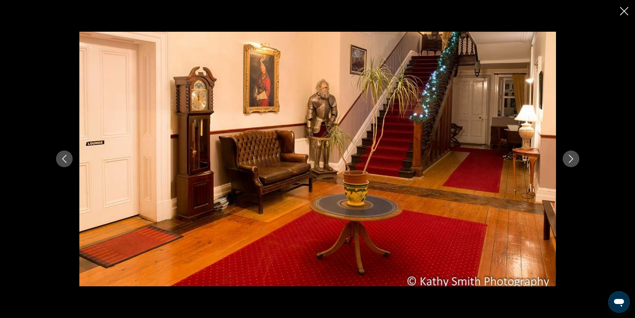
click at [568, 156] on icon "Next image" at bounding box center [571, 159] width 8 height 8
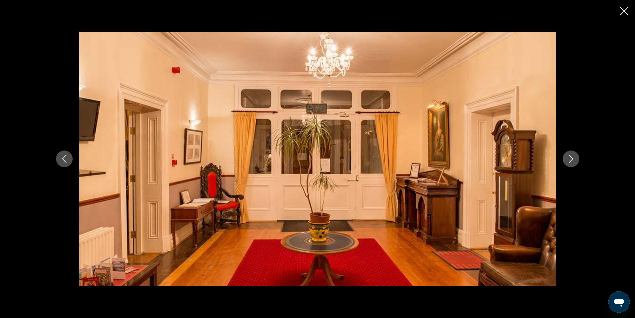
click at [568, 156] on icon "Next image" at bounding box center [571, 159] width 8 height 8
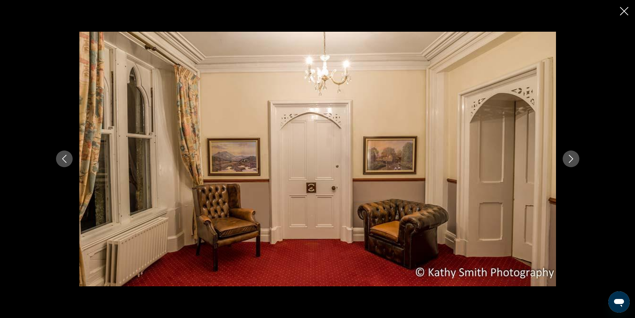
click at [568, 156] on icon "Next image" at bounding box center [571, 159] width 8 height 8
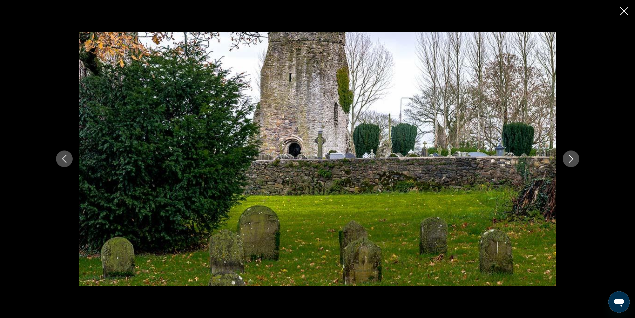
click at [629, 10] on div "prev next" at bounding box center [317, 159] width 635 height 318
click at [622, 12] on icon "Close slideshow" at bounding box center [624, 11] width 8 height 8
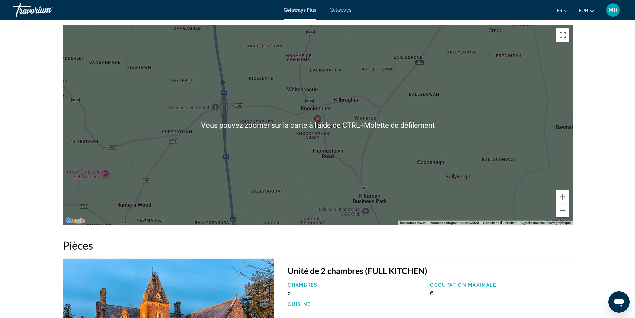
scroll to position [767, 0]
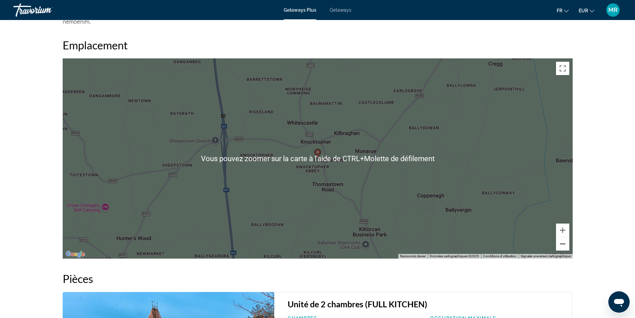
click at [561, 243] on button "Zoom arrière" at bounding box center [562, 243] width 13 height 13
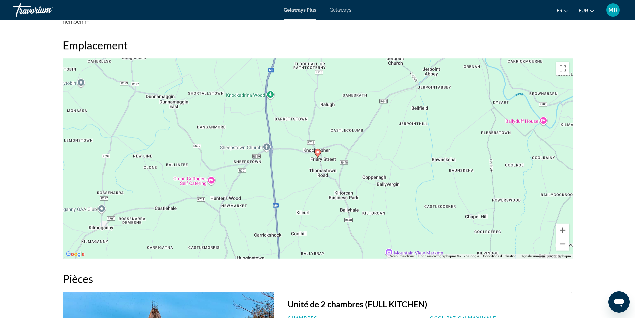
click at [561, 243] on button "Zoom arrière" at bounding box center [562, 243] width 13 height 13
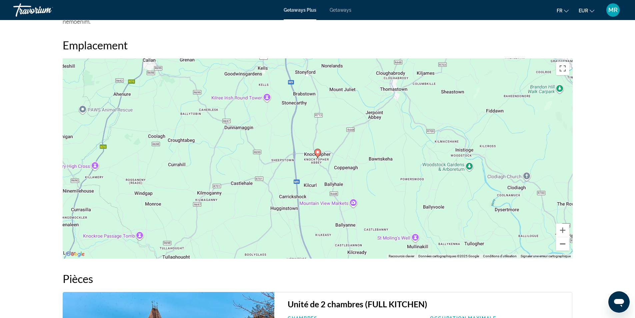
click at [561, 243] on button "Zoom arrière" at bounding box center [562, 243] width 13 height 13
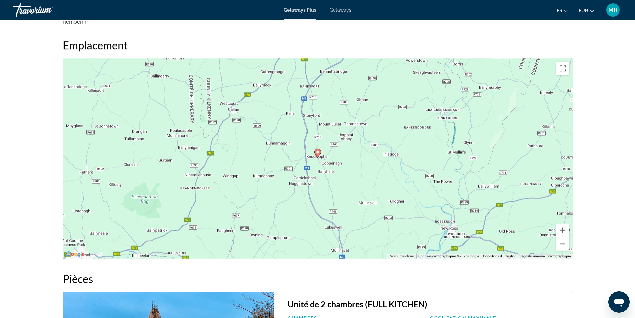
click at [561, 243] on button "Zoom arrière" at bounding box center [562, 243] width 13 height 13
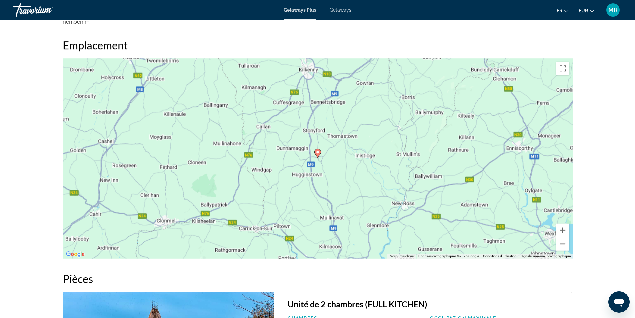
click at [561, 243] on button "Zoom arrière" at bounding box center [562, 243] width 13 height 13
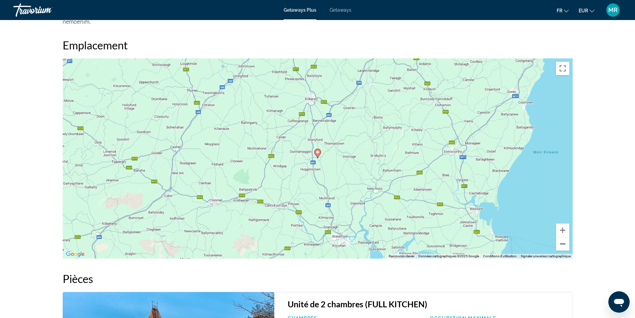
click at [561, 243] on button "Zoom arrière" at bounding box center [562, 243] width 13 height 13
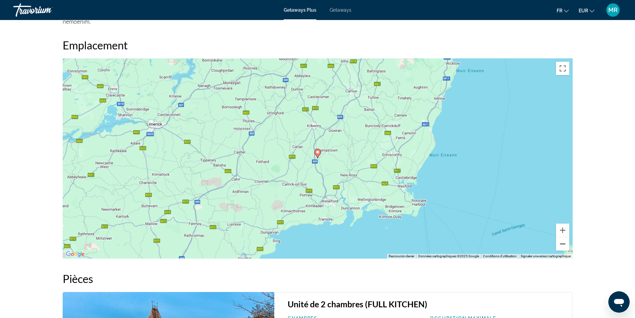
click at [561, 243] on button "Zoom arrière" at bounding box center [562, 243] width 13 height 13
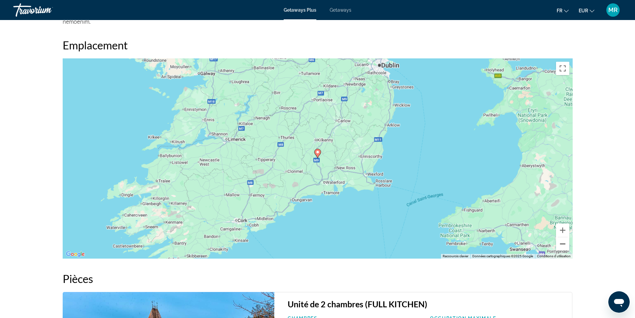
click at [561, 243] on button "Zoom arrière" at bounding box center [562, 243] width 13 height 13
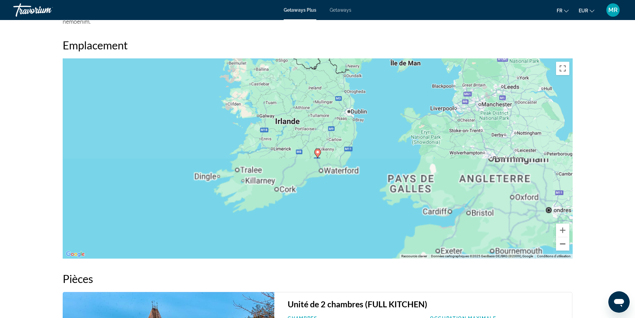
click at [561, 243] on button "Zoom arrière" at bounding box center [562, 243] width 13 height 13
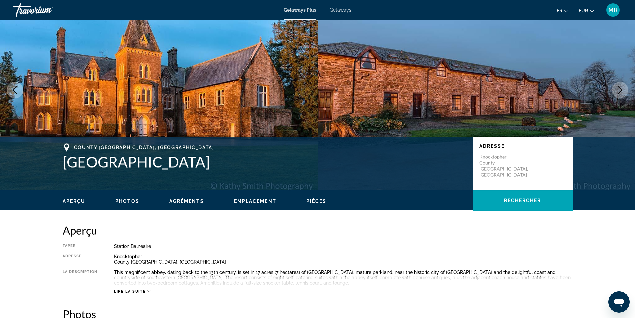
scroll to position [0, 0]
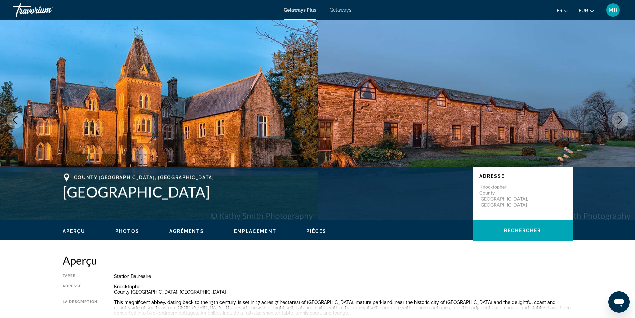
click at [330, 12] on span "Getaways" at bounding box center [341, 9] width 22 height 5
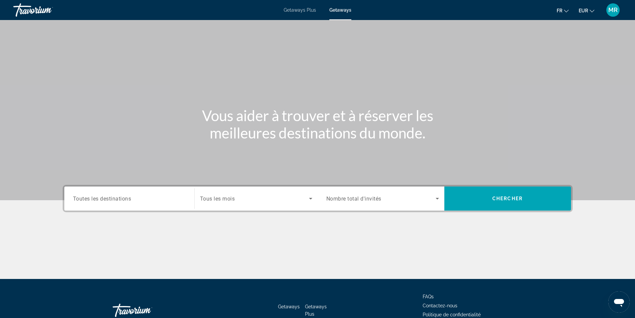
click at [91, 200] on span "Toutes les destinations" at bounding box center [102, 198] width 58 height 6
click at [91, 200] on input "Destination Toutes les destinations" at bounding box center [129, 199] width 113 height 8
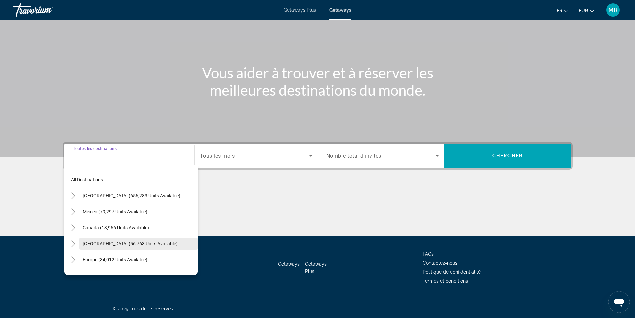
scroll to position [33, 0]
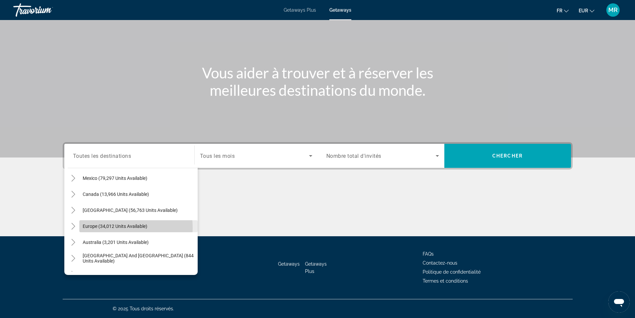
click at [108, 227] on span "Europe (34,012 units available)" at bounding box center [115, 225] width 65 height 5
type input "**********"
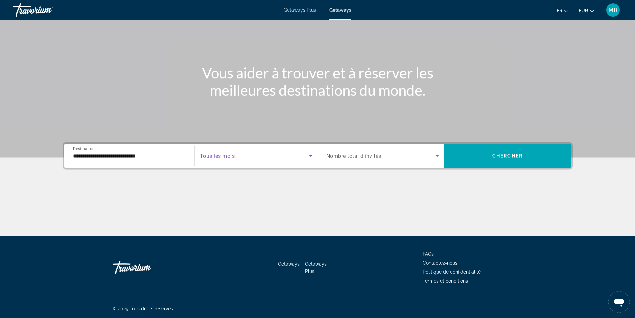
click at [298, 157] on span "Search widget" at bounding box center [254, 156] width 109 height 8
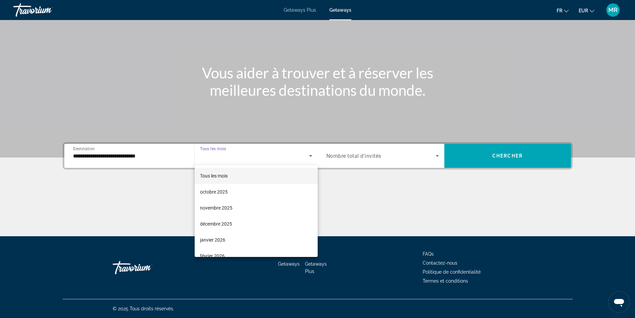
click at [362, 155] on div at bounding box center [317, 159] width 635 height 318
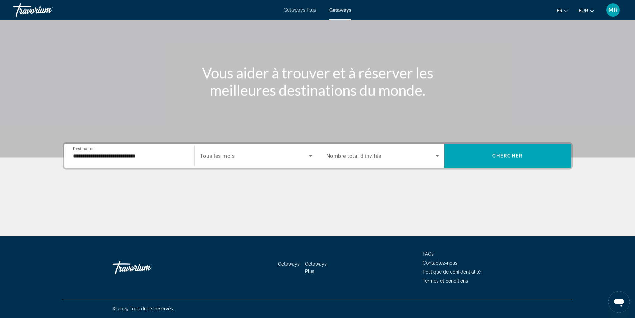
click at [362, 155] on span "Nombre total d'invités" at bounding box center [353, 156] width 55 height 6
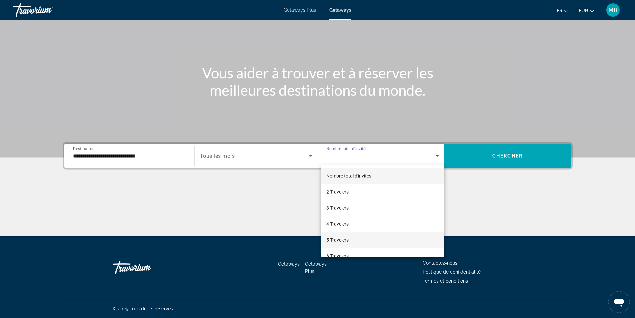
click at [349, 238] on mat-option "5 Travelers" at bounding box center [382, 240] width 123 height 16
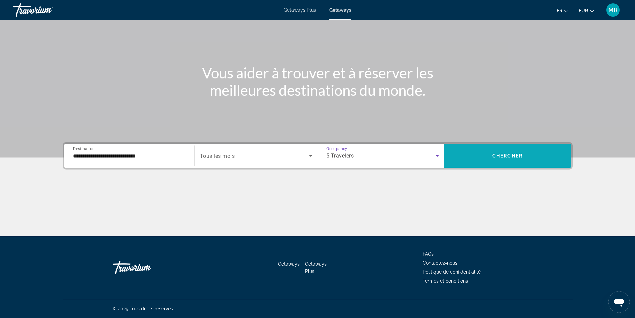
click at [485, 152] on span "Search widget" at bounding box center [507, 156] width 127 height 16
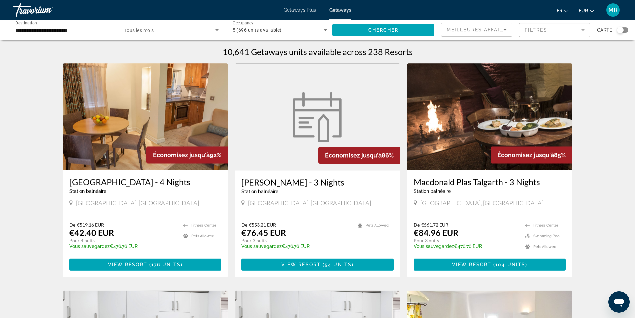
click at [485, 35] on div "Meilleures affaires" at bounding box center [477, 32] width 60 height 19
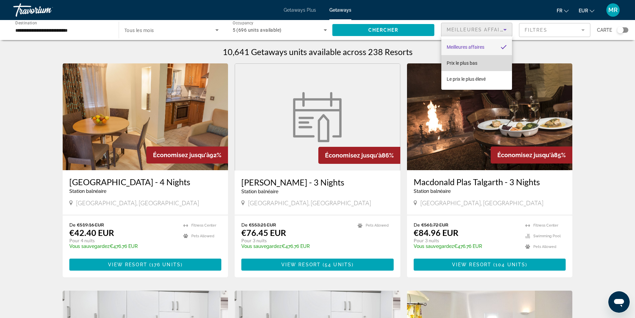
click at [459, 64] on span "Prix ​​le plus bas" at bounding box center [462, 62] width 31 height 5
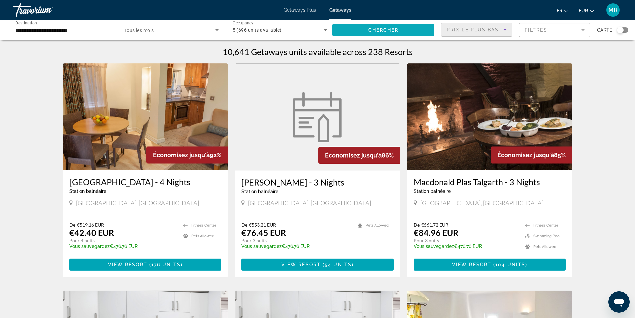
click at [417, 29] on span "Search widget" at bounding box center [383, 30] width 102 height 16
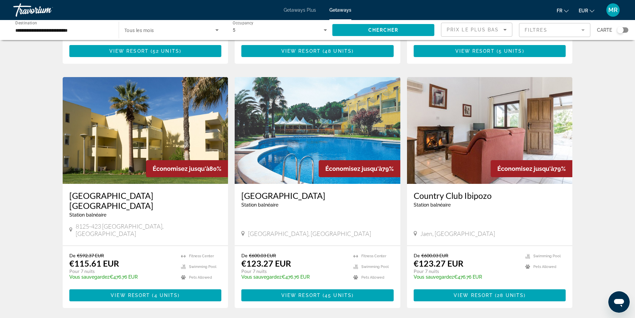
scroll to position [734, 0]
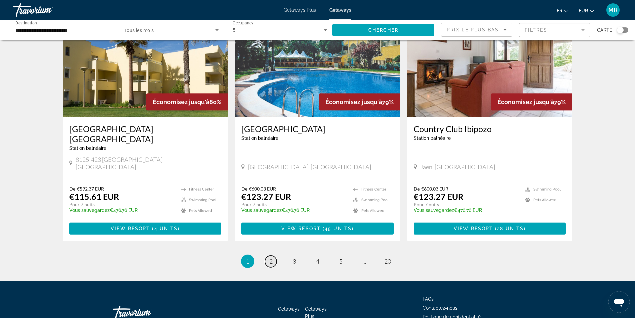
click at [273, 255] on link "page 2" at bounding box center [271, 261] width 12 height 12
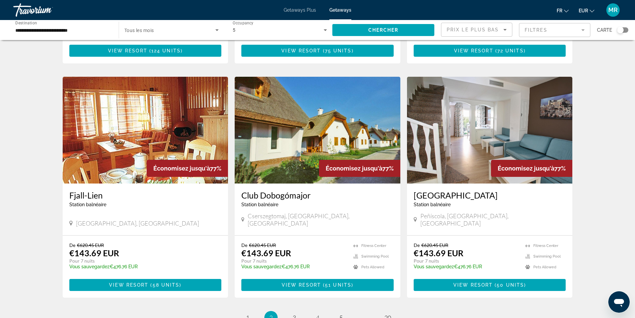
scroll to position [761, 0]
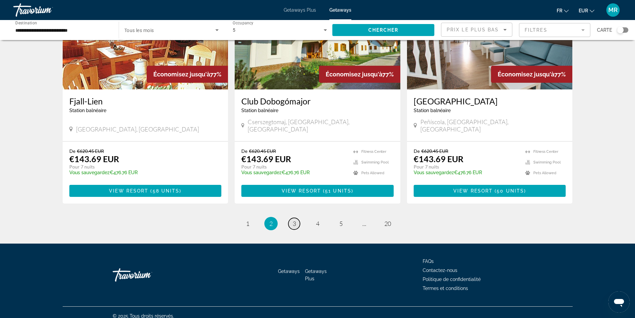
click at [296, 218] on link "page 3" at bounding box center [294, 224] width 12 height 12
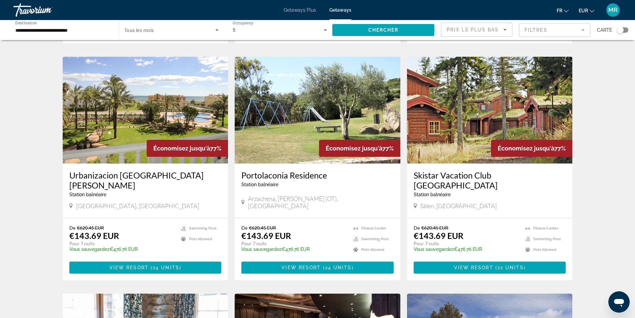
scroll to position [33, 0]
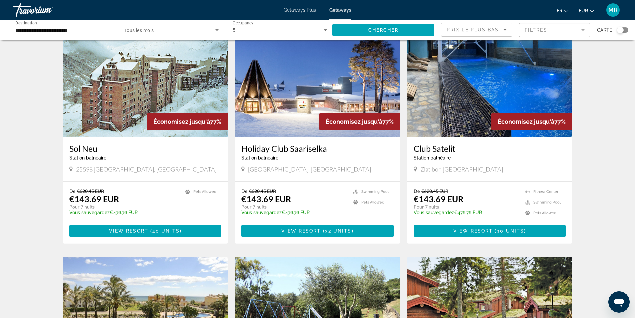
click at [622, 28] on div "Search widget" at bounding box center [620, 30] width 7 height 7
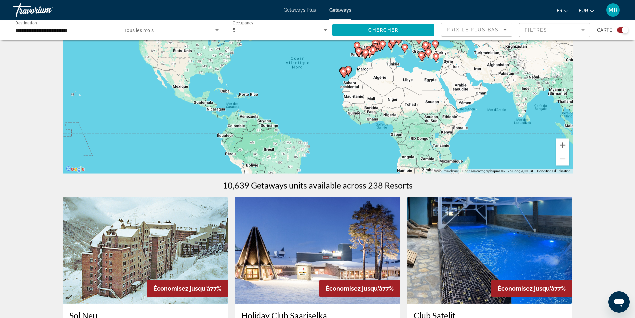
scroll to position [0, 0]
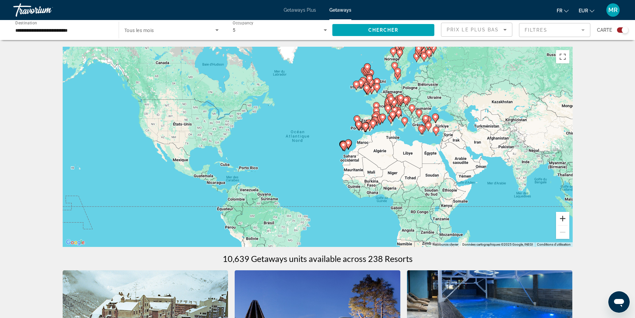
click at [563, 218] on button "Zoom avant" at bounding box center [562, 218] width 13 height 13
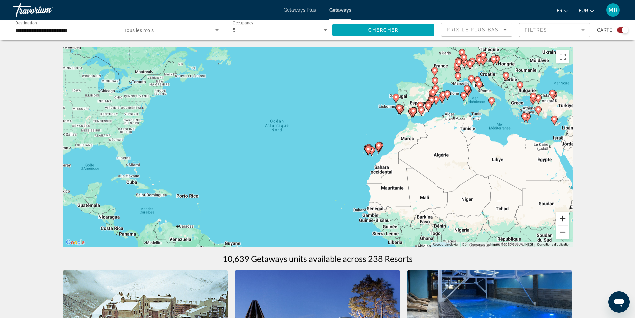
click at [563, 218] on button "Zoom avant" at bounding box center [562, 218] width 13 height 13
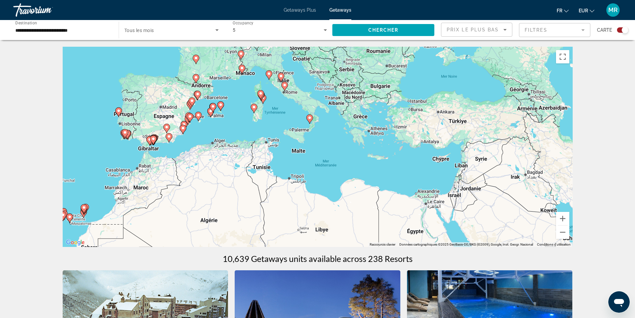
drag, startPoint x: 484, startPoint y: 128, endPoint x: 127, endPoint y: 186, distance: 361.7
click at [127, 186] on div "Pour activer le glissement avec le clavier, appuyez sur Alt+Entrée. Une fois ce…" at bounding box center [318, 147] width 510 height 200
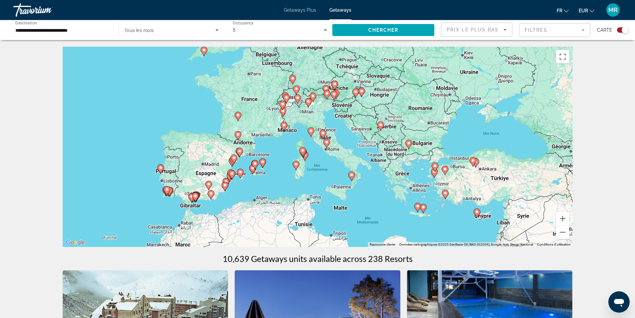
drag, startPoint x: 245, startPoint y: 134, endPoint x: 289, endPoint y: 168, distance: 55.9
click at [287, 182] on div "Pour activer le glissement avec le clavier, appuyez sur Alt+Entrée. Une fois ce…" at bounding box center [318, 147] width 510 height 200
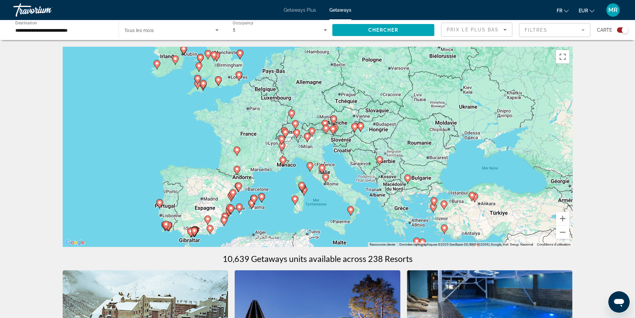
drag, startPoint x: 273, startPoint y: 148, endPoint x: 277, endPoint y: 178, distance: 30.3
click at [273, 181] on div "Pour activer le glissement avec le clavier, appuyez sur Alt+Entrée. Une fois ce…" at bounding box center [318, 147] width 510 height 200
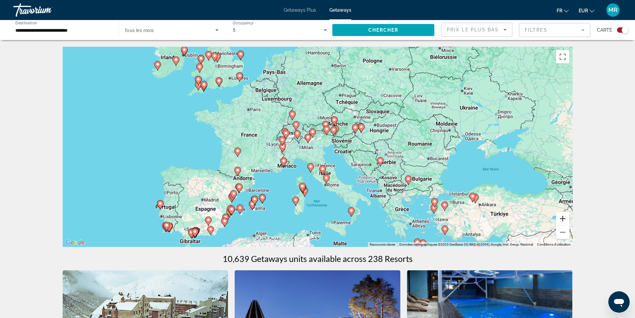
click at [565, 220] on button "Zoom avant" at bounding box center [562, 218] width 13 height 13
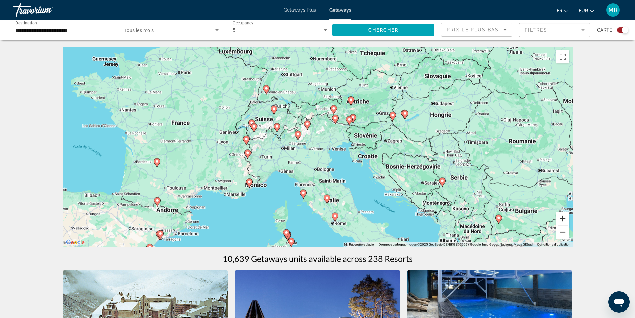
click at [565, 220] on button "Zoom avant" at bounding box center [562, 218] width 13 height 13
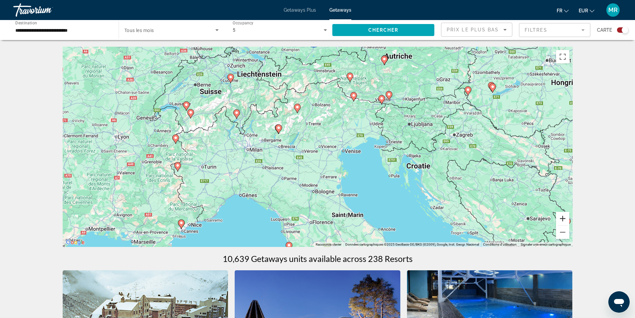
click at [565, 220] on button "Zoom avant" at bounding box center [562, 218] width 13 height 13
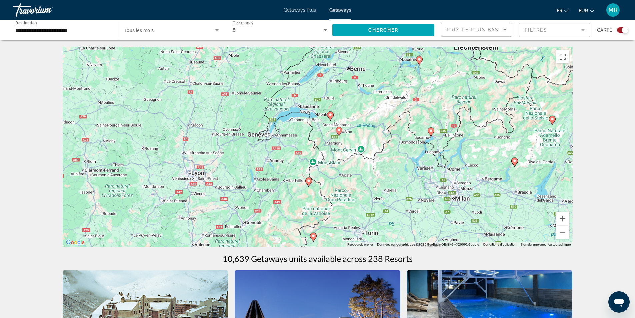
drag, startPoint x: 246, startPoint y: 152, endPoint x: 482, endPoint y: 183, distance: 237.5
click at [482, 183] on div "Pour activer le glissement avec le clavier, appuyez sur Alt+Entrée. Une fois ce…" at bounding box center [318, 147] width 510 height 200
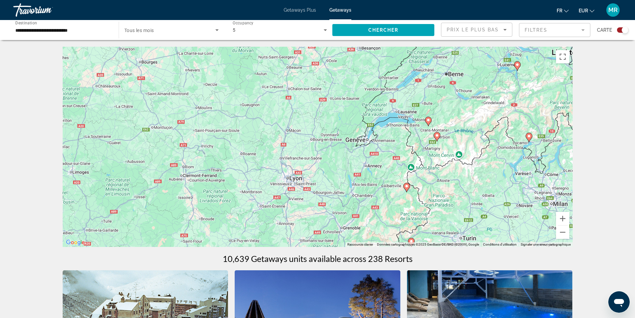
drag, startPoint x: 372, startPoint y: 137, endPoint x: 470, endPoint y: 139, distance: 98.4
click at [470, 139] on div "Pour activer le glissement avec le clavier, appuyez sur Alt+Entrée. Une fois ce…" at bounding box center [318, 147] width 510 height 200
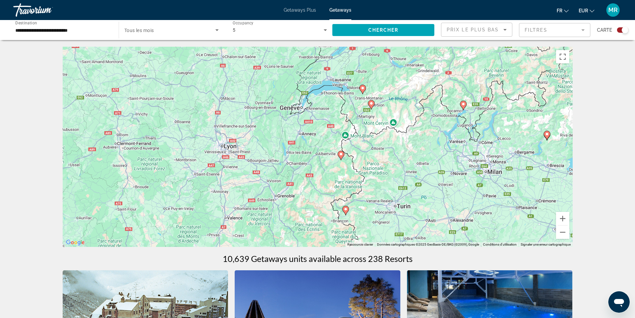
drag, startPoint x: 248, startPoint y: 140, endPoint x: 244, endPoint y: 99, distance: 40.5
click at [244, 99] on div "Pour activer le glissement avec le clavier, appuyez sur Alt+Entrée. Une fois ce…" at bounding box center [318, 147] width 510 height 200
click at [342, 155] on image "Main content" at bounding box center [341, 154] width 4 height 4
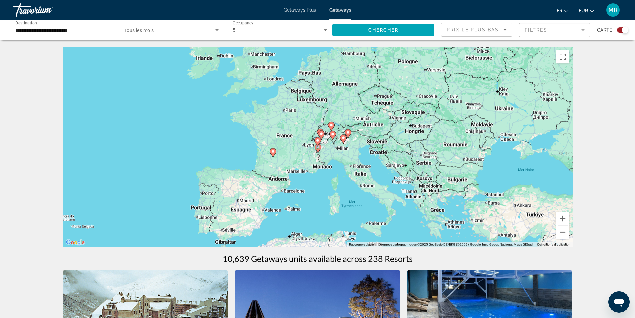
click at [318, 141] on image "Main content" at bounding box center [318, 140] width 4 height 4
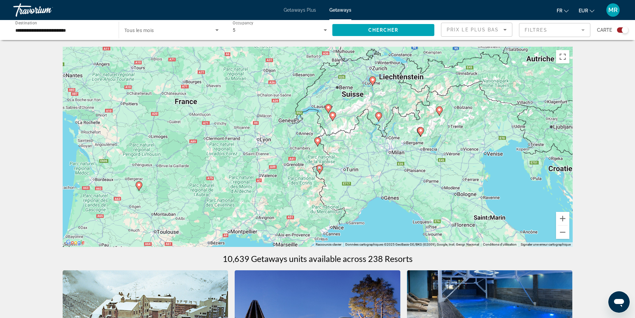
click at [317, 142] on image "Main content" at bounding box center [318, 140] width 4 height 4
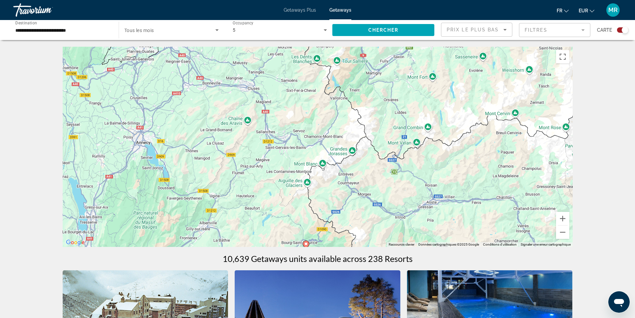
drag, startPoint x: 422, startPoint y: 89, endPoint x: 410, endPoint y: 194, distance: 105.3
click at [410, 194] on div "Pour activer le glissement avec le clavier, appuyez sur Alt+Entrée. Une fois ce…" at bounding box center [318, 147] width 510 height 200
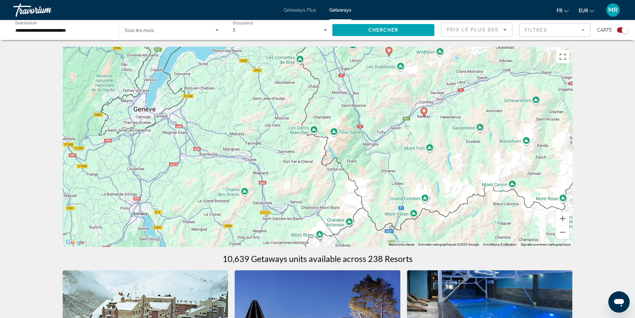
drag, startPoint x: 413, startPoint y: 92, endPoint x: 409, endPoint y: 200, distance: 107.4
click at [409, 200] on div "Pour activer le glissement avec le clavier, appuyez sur Alt+Entrée. Une fois ce…" at bounding box center [318, 147] width 510 height 200
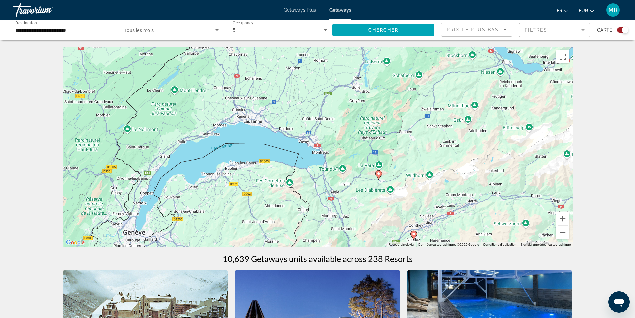
drag, startPoint x: 412, startPoint y: 112, endPoint x: 403, endPoint y: 201, distance: 89.8
click at [403, 201] on div "Pour activer le glissement avec le clavier, appuyez sur Alt+Entrée. Une fois ce…" at bounding box center [318, 147] width 510 height 200
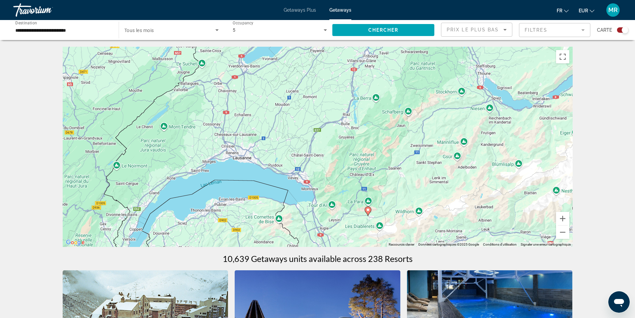
drag, startPoint x: 422, startPoint y: 112, endPoint x: 411, endPoint y: 149, distance: 38.5
click at [411, 149] on div "Pour activer le glissement avec le clavier, appuyez sur Alt+Entrée. Une fois ce…" at bounding box center [318, 147] width 510 height 200
click at [368, 212] on icon "Main content" at bounding box center [368, 211] width 6 height 9
type input "**********"
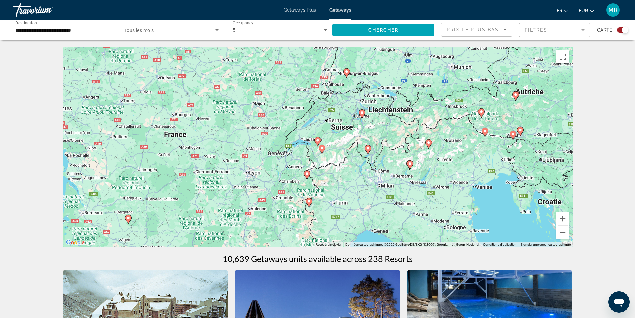
click at [318, 141] on image "Main content" at bounding box center [318, 140] width 4 height 4
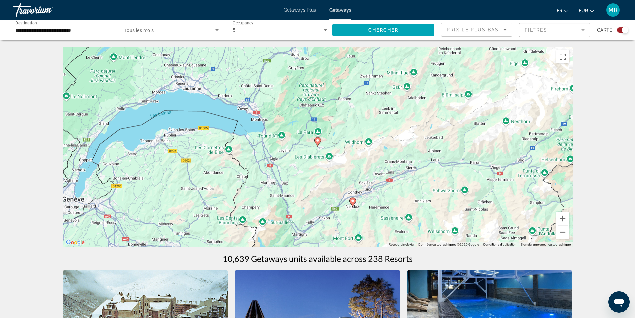
click at [318, 142] on image "Main content" at bounding box center [318, 140] width 4 height 4
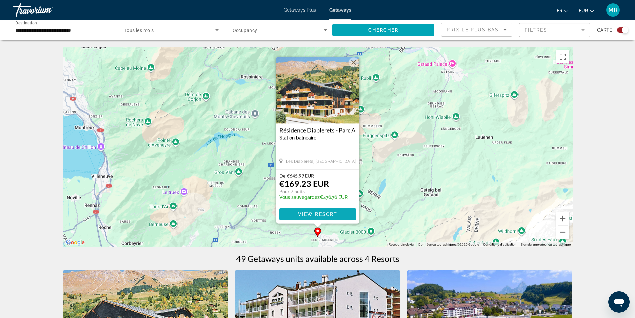
click at [326, 212] on span "View Resort" at bounding box center [317, 213] width 39 height 5
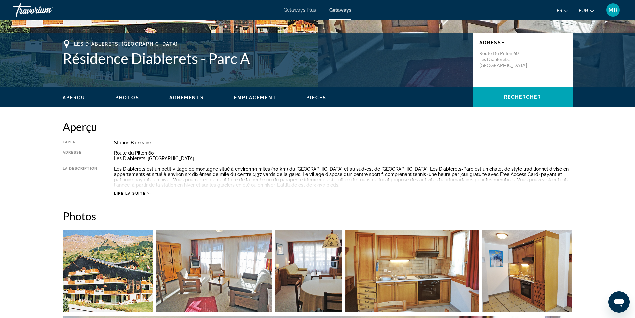
scroll to position [167, 0]
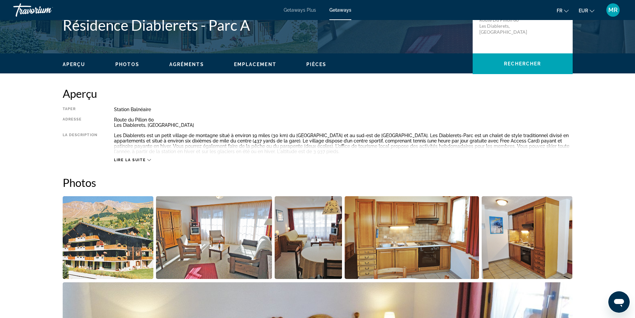
click at [198, 234] on img "Open full-screen image slider" at bounding box center [214, 237] width 116 height 83
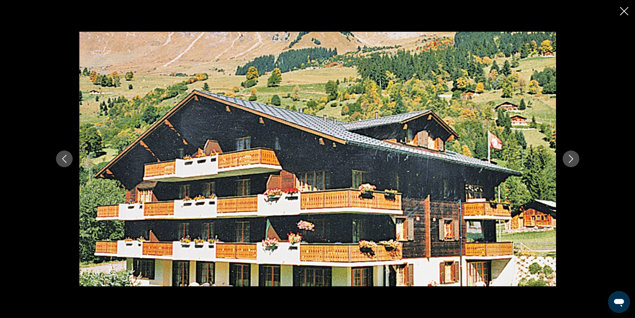
click at [575, 161] on icon "Next image" at bounding box center [571, 159] width 8 height 8
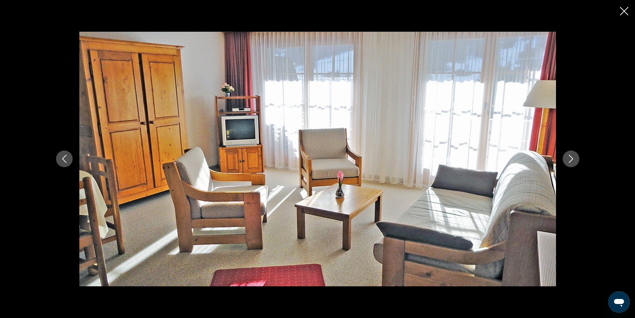
click at [574, 158] on icon "Next image" at bounding box center [571, 159] width 8 height 8
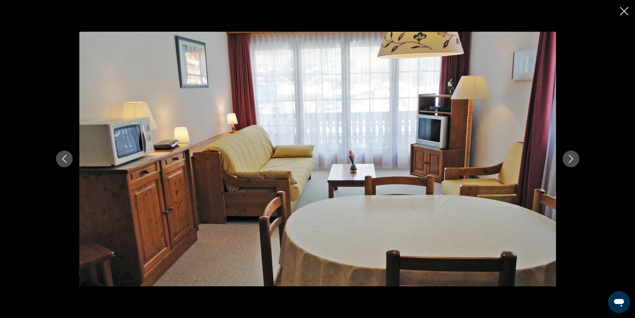
click at [574, 158] on icon "Next image" at bounding box center [571, 159] width 8 height 8
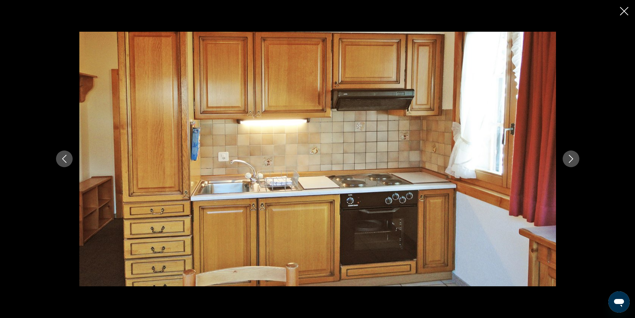
click at [574, 158] on icon "Next image" at bounding box center [571, 159] width 8 height 8
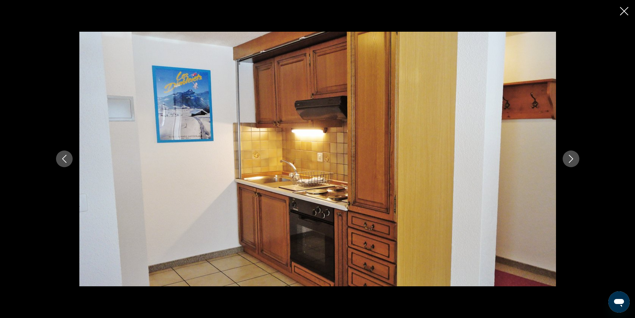
click at [574, 158] on icon "Next image" at bounding box center [571, 159] width 8 height 8
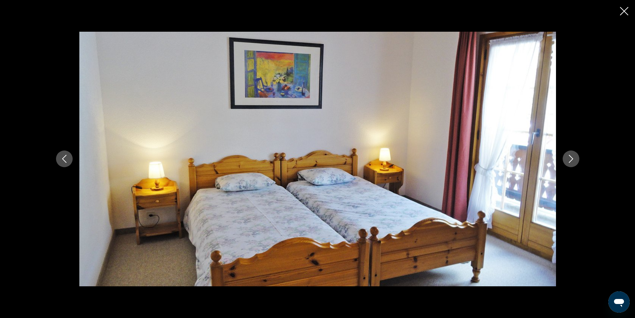
click at [574, 158] on icon "Next image" at bounding box center [571, 159] width 8 height 8
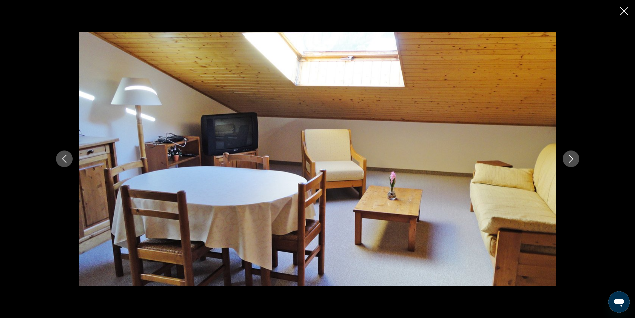
click at [574, 158] on icon "Next image" at bounding box center [571, 159] width 8 height 8
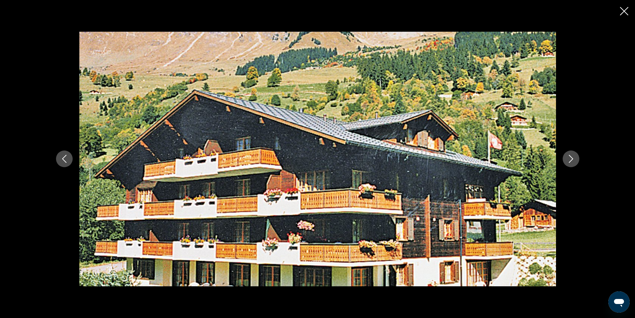
click at [574, 158] on icon "Next image" at bounding box center [571, 159] width 8 height 8
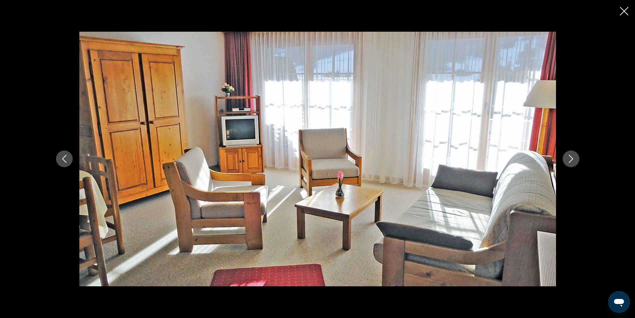
click at [625, 11] on icon "Close slideshow" at bounding box center [624, 11] width 8 height 8
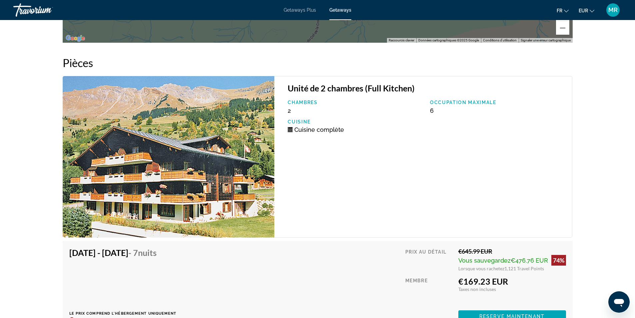
scroll to position [1243, 0]
